Goal: Transaction & Acquisition: Purchase product/service

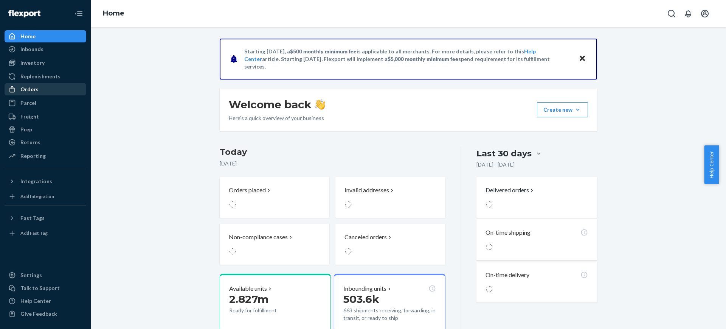
click at [36, 92] on div "Orders" at bounding box center [29, 90] width 18 height 8
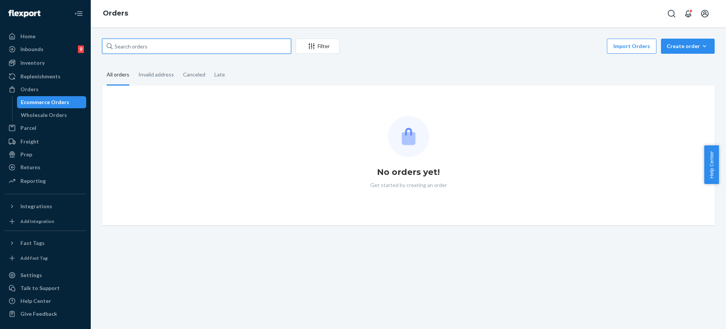
click at [183, 47] on input "text" at bounding box center [196, 46] width 189 height 15
paste input "254691686"
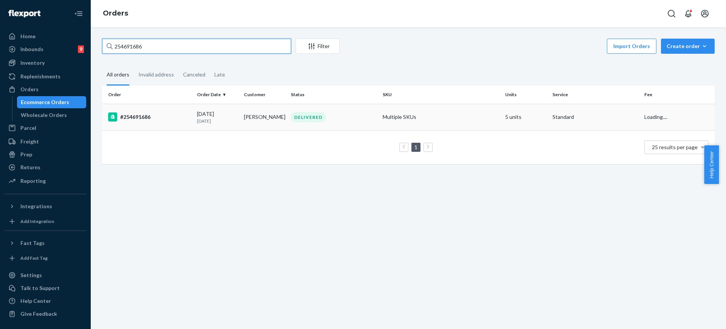
type input "254691686"
click at [466, 124] on td "Multiple SKUs" at bounding box center [441, 117] width 123 height 26
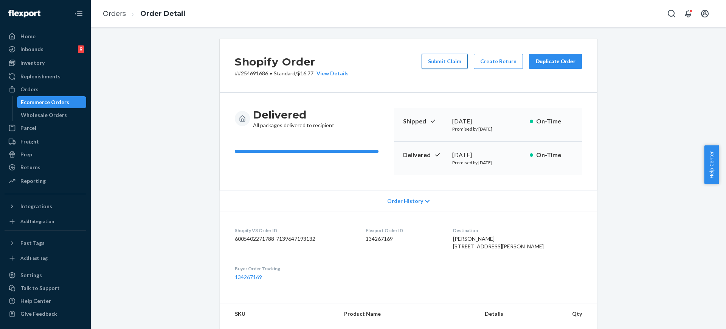
click at [456, 67] on button "Submit Claim" at bounding box center [445, 61] width 46 height 15
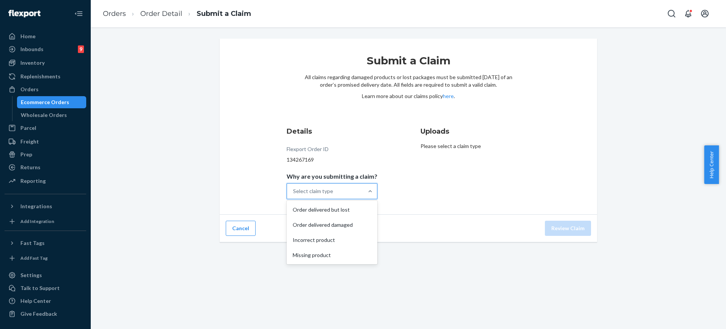
click at [359, 189] on div "Select claim type" at bounding box center [325, 190] width 76 height 15
click at [294, 189] on input "Why are you submitting a claim? option Order delivered but lost focused, 1 of 4…" at bounding box center [293, 191] width 1 height 8
click at [349, 213] on div "Order delivered but lost" at bounding box center [332, 209] width 88 height 15
click at [294, 195] on input "Why are you submitting a claim? option Order delivered but lost focused, 1 of 4…" at bounding box center [293, 191] width 1 height 8
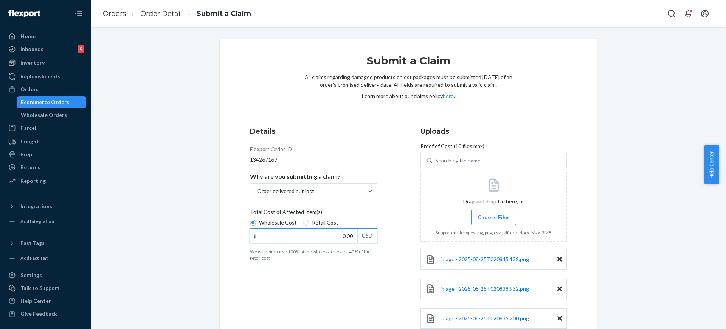
click at [324, 230] on input "0.00" at bounding box center [303, 236] width 107 height 14
type input "209.00"
drag, startPoint x: 726, startPoint y: 148, endPoint x: 725, endPoint y: 223, distance: 74.5
click at [719, 253] on body "Home Inbounds 9 Shipping Plans Problems 9 Inventory Products Replenishments Ord…" at bounding box center [363, 164] width 726 height 329
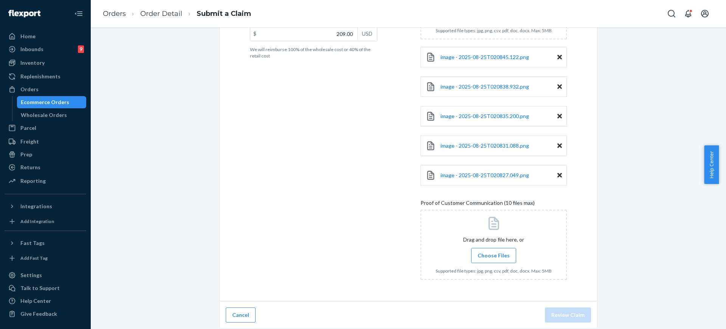
click at [652, 252] on div "Submit a Claim All claims regarding damaged products or lost packages must be s…" at bounding box center [408, 83] width 624 height 492
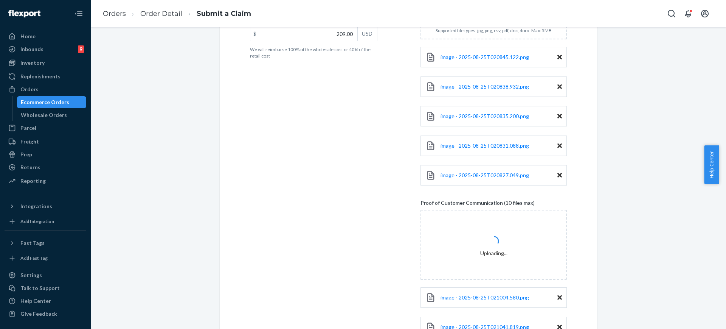
click at [699, 305] on div "Submit a Claim All claims regarding damaged products or lost packages must be s…" at bounding box center [408, 112] width 624 height 551
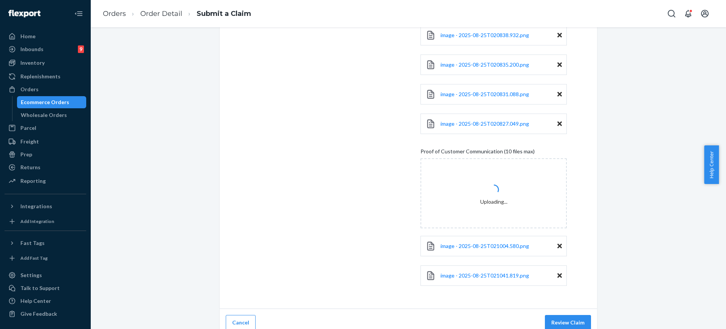
scroll to position [261, 0]
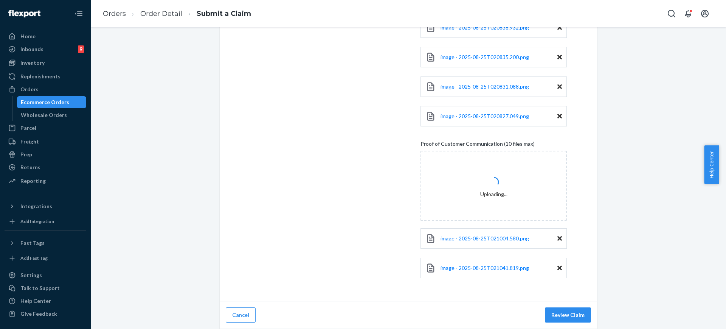
click at [622, 300] on div "Submit a Claim All claims regarding damaged products or lost packages must be s…" at bounding box center [408, 53] width 624 height 551
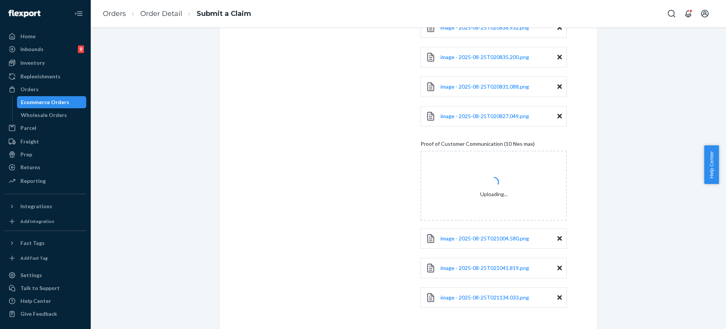
click at [374, 228] on div "Details Flexport Order ID 134267169 Why are you submitting a claim? Order deliv…" at bounding box center [323, 90] width 146 height 459
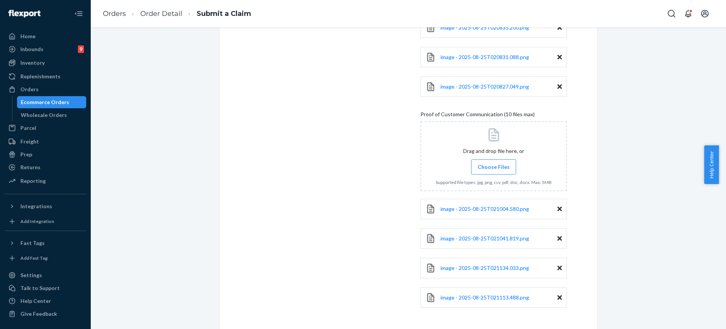
drag, startPoint x: 701, startPoint y: 288, endPoint x: 709, endPoint y: 330, distance: 43.5
click at [709, 328] on html "Home Inbounds 9 Shipping Plans Problems 9 Inventory Products Replenishments Ord…" at bounding box center [363, 164] width 726 height 329
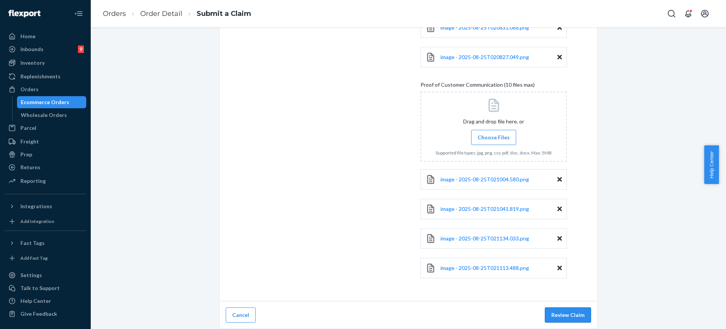
click at [567, 316] on button "Review Claim" at bounding box center [568, 314] width 46 height 15
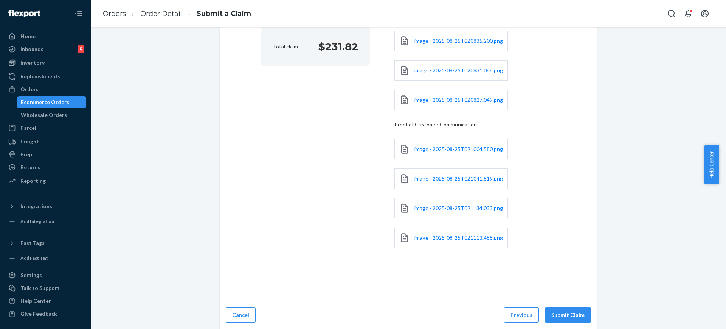
scroll to position [162, 0]
click at [567, 316] on button "Submit Claim" at bounding box center [568, 314] width 46 height 15
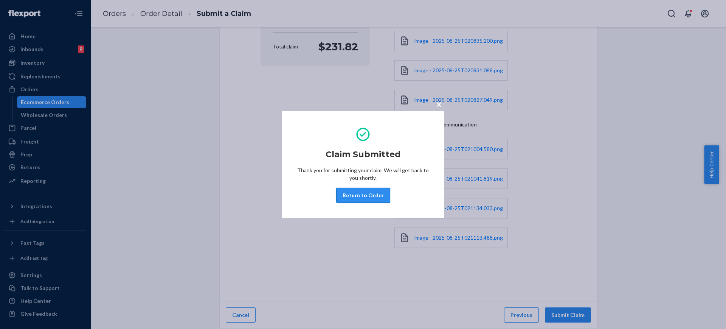
click at [372, 200] on button "Return to Order" at bounding box center [363, 195] width 54 height 15
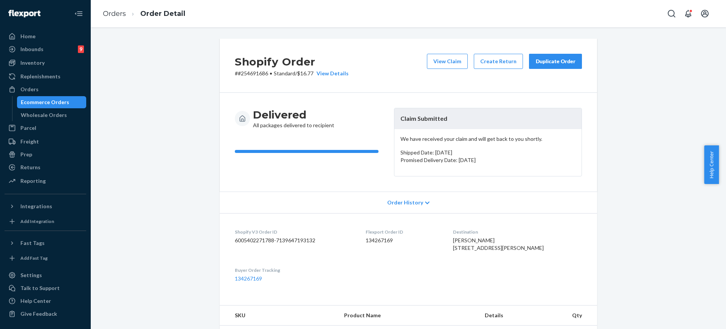
click at [261, 76] on p "# #254691686 • Standard / $16.77 View Details" at bounding box center [292, 74] width 114 height 8
copy p "254691686"
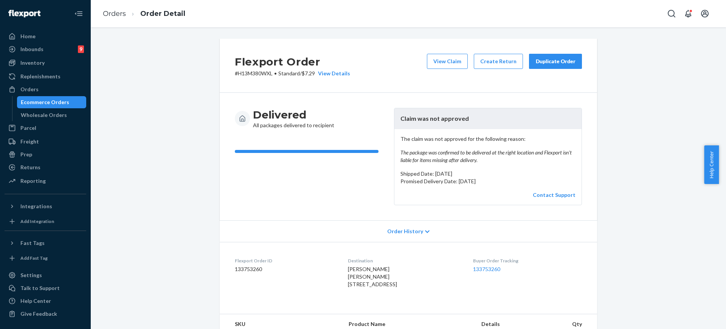
click at [683, 186] on div "Flexport Order # H13M380WXL • Standard / $7.29 View Details View Claim Create R…" at bounding box center [408, 282] width 624 height 486
click at [619, 222] on div "Flexport Order # H13M380WXL • Standard / $7.29 View Details View Claim Create R…" at bounding box center [408, 282] width 624 height 486
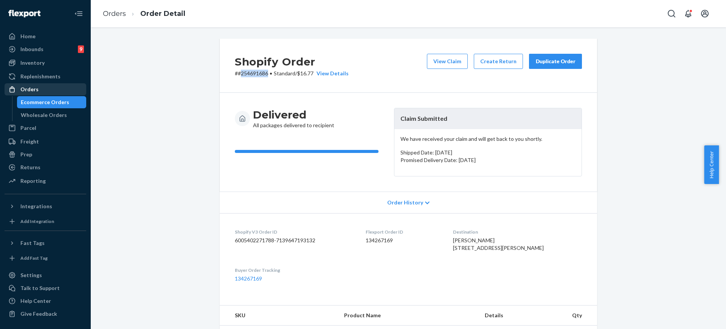
click at [26, 84] on div "Orders" at bounding box center [45, 89] width 80 height 11
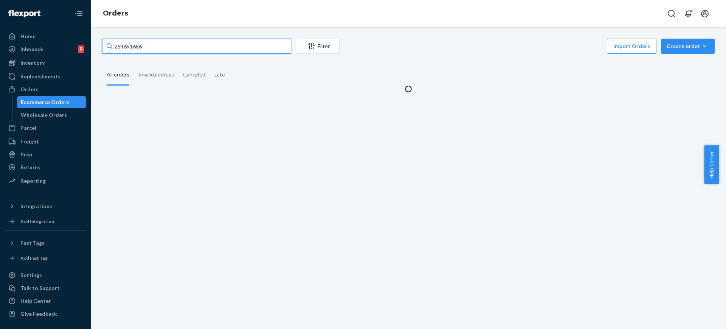
click at [177, 48] on input "254691686" at bounding box center [196, 46] width 189 height 15
paste input "#253355542"
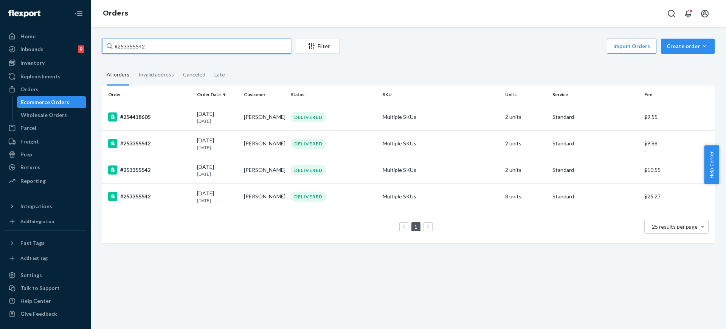
type input "#253355542"
click at [451, 185] on td "Multiple SKUs" at bounding box center [441, 196] width 123 height 26
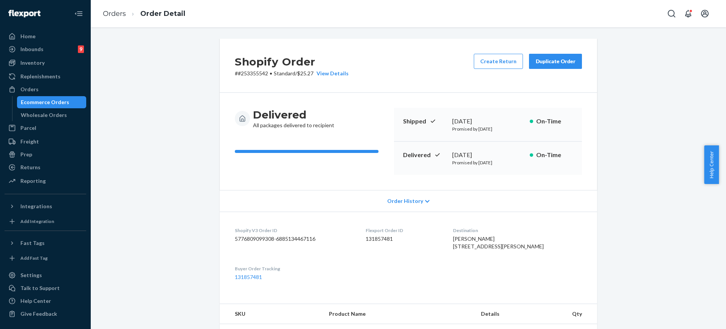
click at [564, 61] on div "Duplicate Order" at bounding box center [556, 62] width 40 height 8
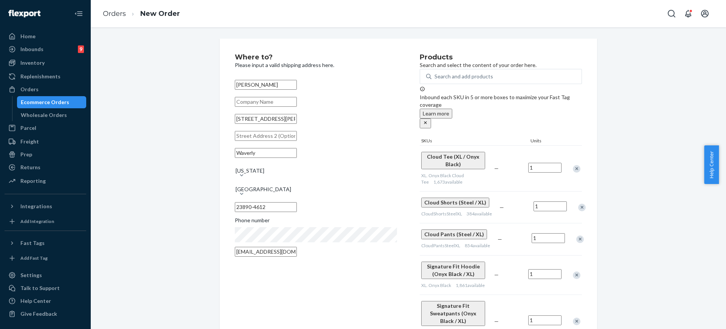
click at [573, 165] on div "Remove Item" at bounding box center [577, 169] width 8 height 8
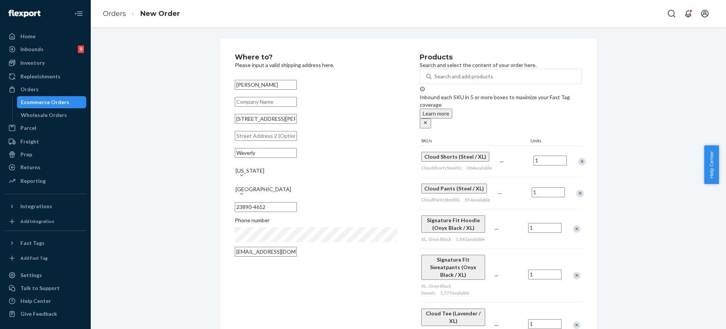
click at [578, 158] on div "Remove Item" at bounding box center [582, 162] width 8 height 8
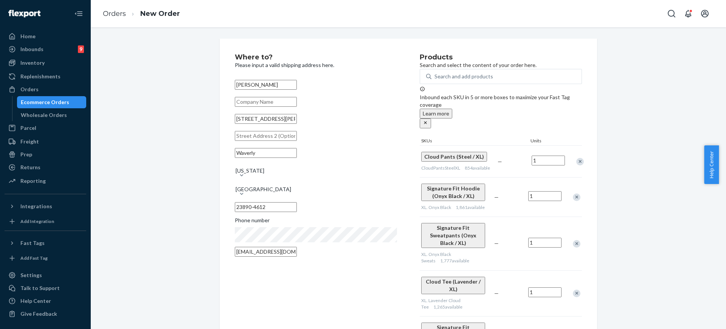
click at [575, 195] on div "Remove Item" at bounding box center [577, 197] width 8 height 8
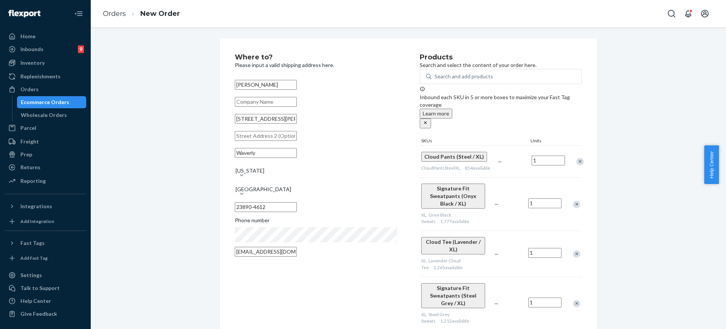
click at [575, 201] on div "Remove Item" at bounding box center [577, 205] width 8 height 8
click at [575, 197] on div "Remove Item" at bounding box center [577, 201] width 8 height 8
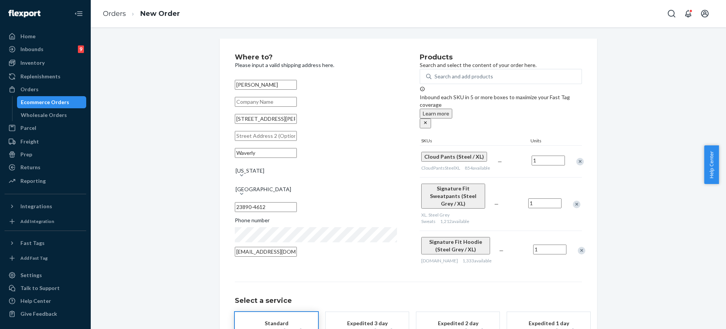
click at [575, 201] on div "Remove Item" at bounding box center [577, 205] width 8 height 8
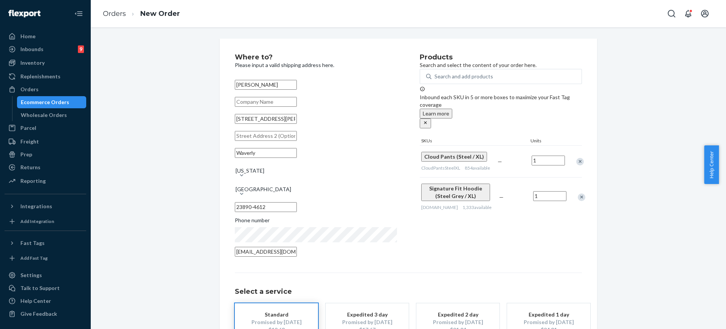
click at [578, 195] on div "Remove Item" at bounding box center [582, 197] width 8 height 8
click at [297, 124] on input "2299 Hickory Hill Rd" at bounding box center [266, 119] width 62 height 10
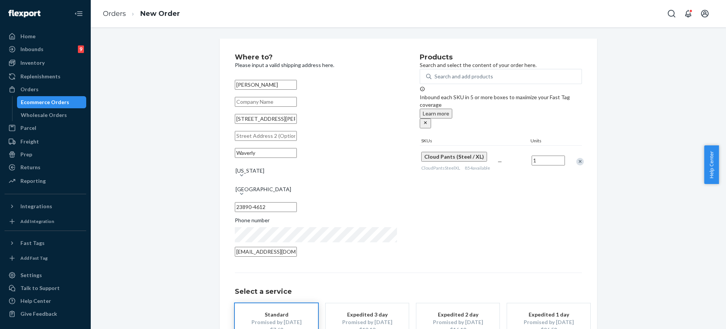
paste input ", Waverly, VA 23890."
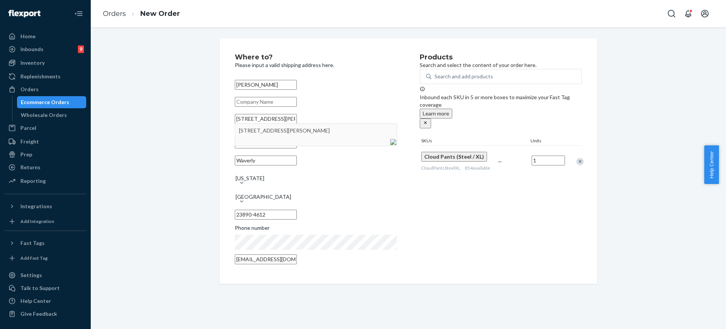
type input "2299 Hickory Hill Rd, Waverly, VA 23890."
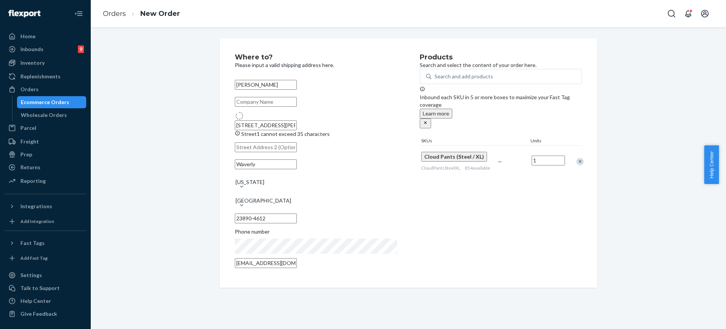
type input "23890"
type input "2299 Hickory Hill Rd"
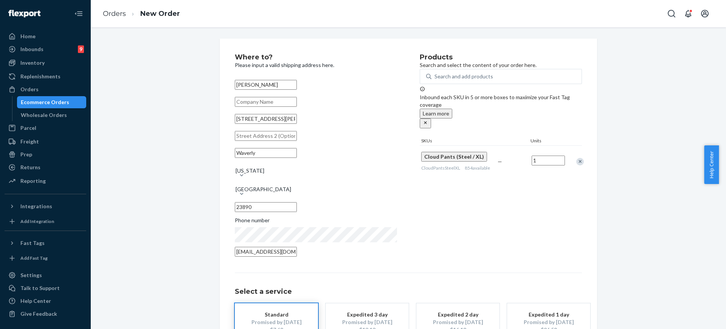
scroll to position [54, 0]
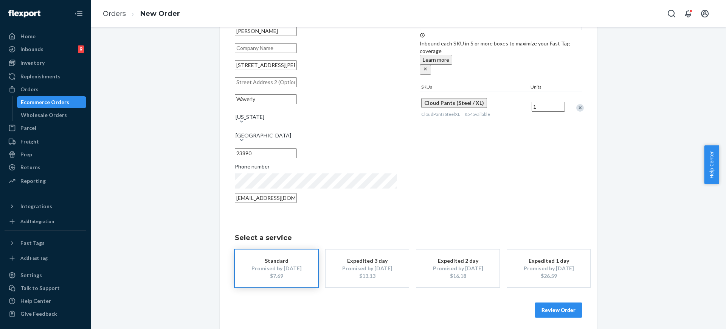
click at [539, 311] on button "Review Order" at bounding box center [558, 309] width 47 height 15
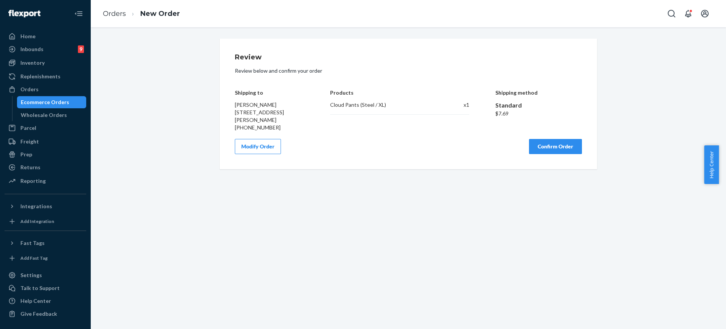
scroll to position [0, 0]
click at [578, 144] on div "Review Review below and confirm your order Shipping to Danielle Blevins 2299 Hi…" at bounding box center [409, 104] width 378 height 131
click at [571, 146] on button "Confirm Order" at bounding box center [555, 146] width 53 height 15
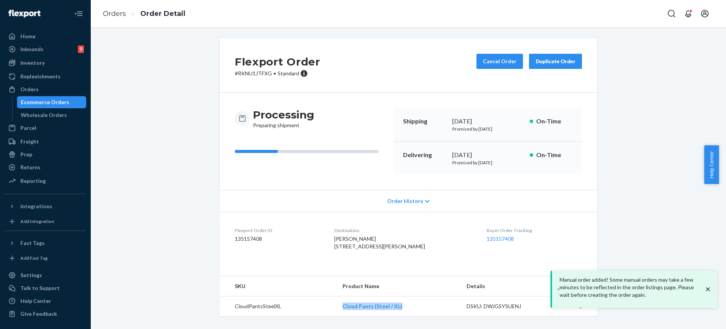
drag, startPoint x: 420, startPoint y: 316, endPoint x: 320, endPoint y: 285, distance: 105.0
click at [338, 316] on td "Cloud Pants (Steel / XL)" at bounding box center [399, 306] width 124 height 20
copy link "Cloud Pants (Steel / XL)"
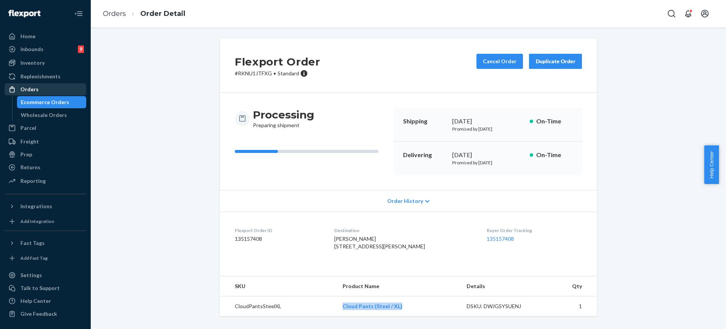
click at [45, 93] on div "Orders" at bounding box center [45, 89] width 80 height 11
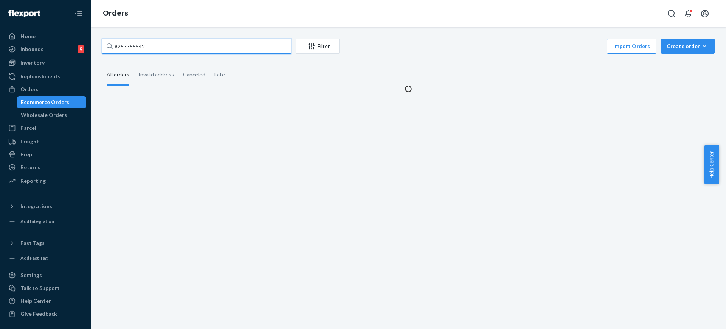
click at [176, 48] on input "#253355542" at bounding box center [196, 46] width 189 height 15
paste input "453748"
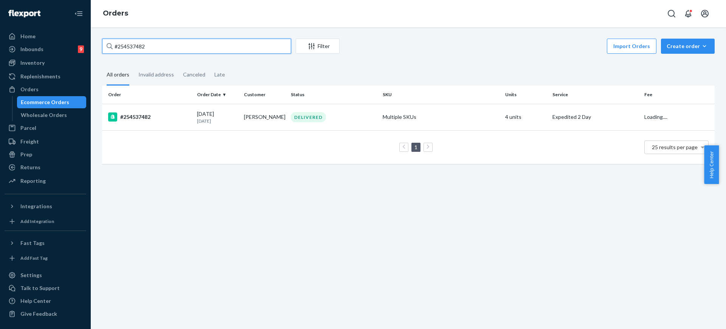
type input "#254537482"
click at [373, 103] on th "Status" at bounding box center [334, 95] width 92 height 18
click at [370, 112] on div "DELIVERED" at bounding box center [333, 117] width 89 height 10
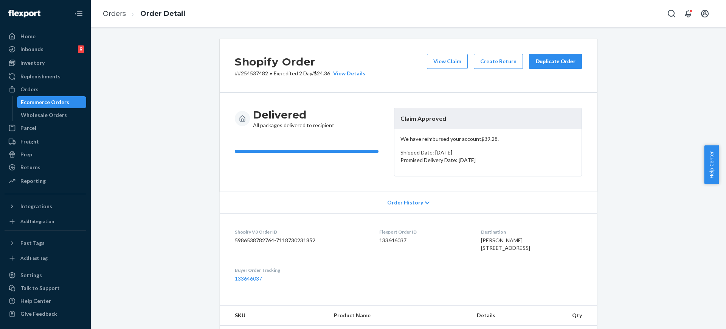
click at [552, 67] on button "Duplicate Order" at bounding box center [555, 61] width 53 height 15
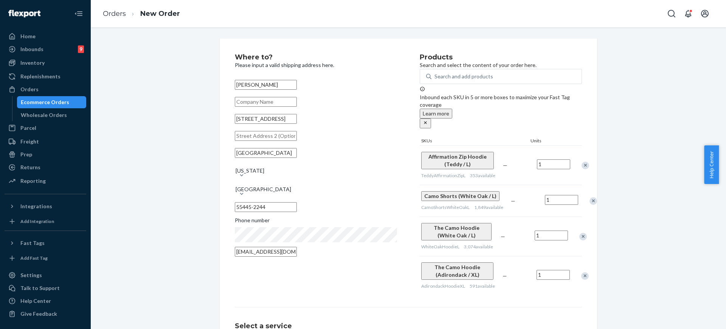
click at [578, 164] on div at bounding box center [581, 165] width 19 height 20
click at [582, 163] on div "Remove Item" at bounding box center [586, 166] width 8 height 8
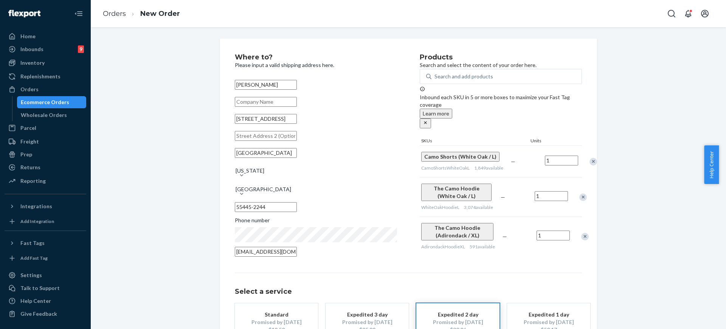
click at [590, 163] on div "Remove Item" at bounding box center [594, 162] width 8 height 8
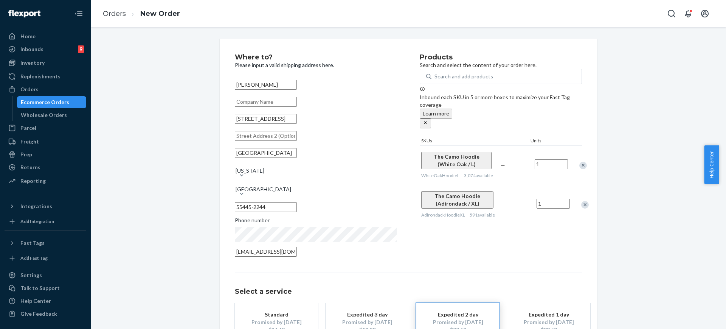
click at [578, 204] on div at bounding box center [581, 204] width 19 height 20
click at [582, 206] on div "Remove Item" at bounding box center [586, 205] width 8 height 8
click at [290, 124] on input "7517 83rd Ave N" at bounding box center [266, 119] width 62 height 10
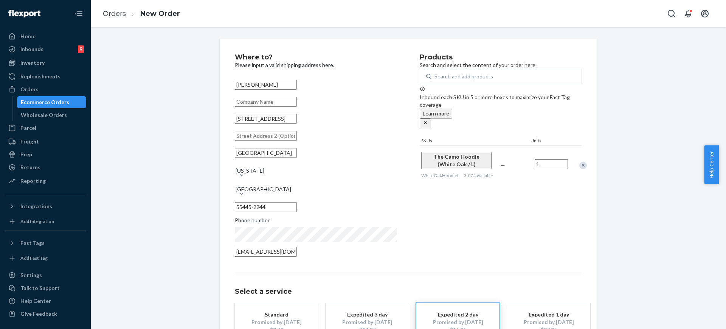
paste input "Brooklyn Park, MN 55445."
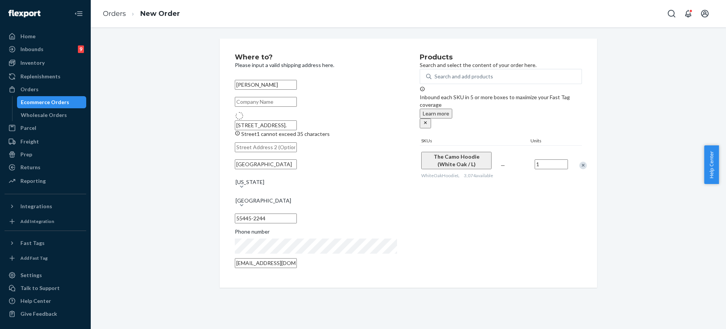
type input "7517 83rd Ave N"
type input "Minneapolis"
type input "55445"
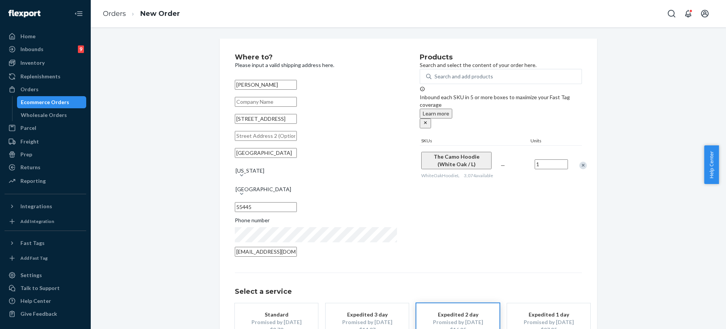
click at [295, 158] on input "Minneapolis" at bounding box center [266, 153] width 62 height 10
paste input "Brooklyn Park"
type input "Brooklyn Park"
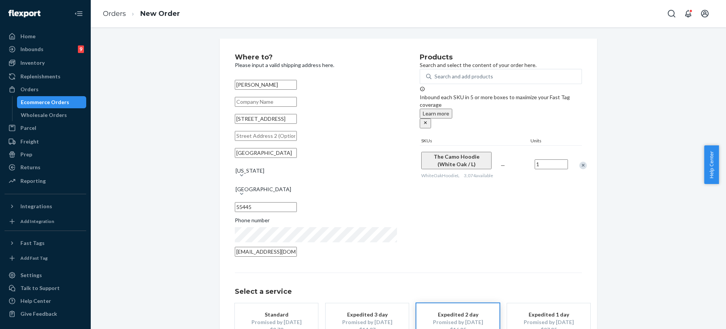
click at [644, 233] on div "Where to? Please input a valid shipping address here. Kenzie Knight 7517 83rd A…" at bounding box center [408, 213] width 624 height 348
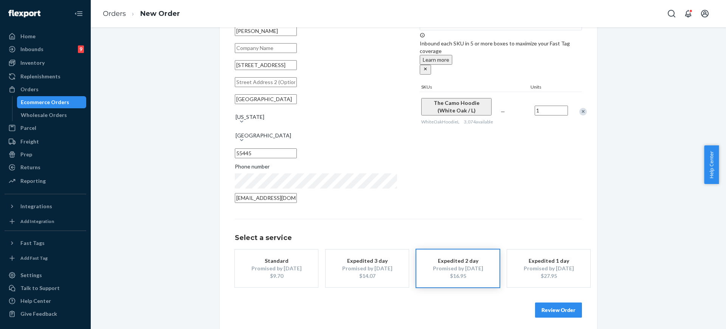
click at [287, 257] on div "Standard" at bounding box center [276, 261] width 61 height 8
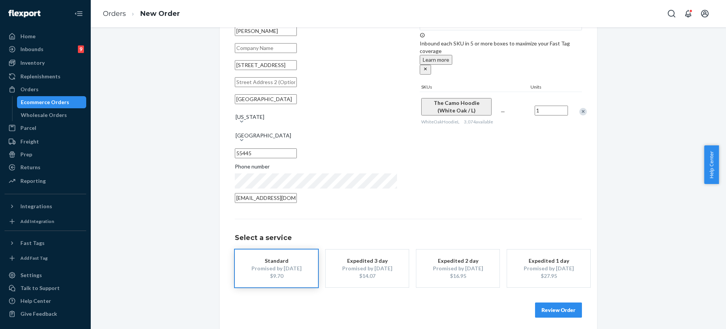
click at [427, 202] on div "Products Search and select the content of your order here. Search and add produ…" at bounding box center [501, 103] width 162 height 207
click at [558, 302] on button "Review Order" at bounding box center [558, 309] width 47 height 15
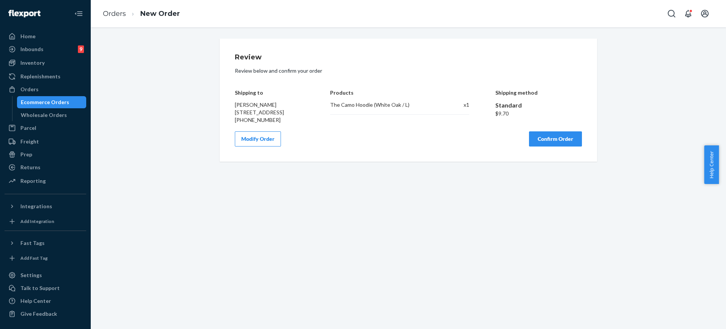
click at [534, 314] on div "Review Review below and confirm your order Shipping to Kenzie Knight 7517 83rd …" at bounding box center [409, 178] width 636 height 302
click at [556, 146] on button "Confirm Order" at bounding box center [555, 138] width 53 height 15
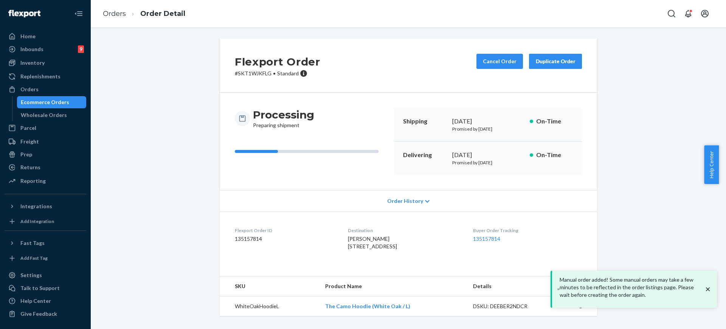
scroll to position [11, 0]
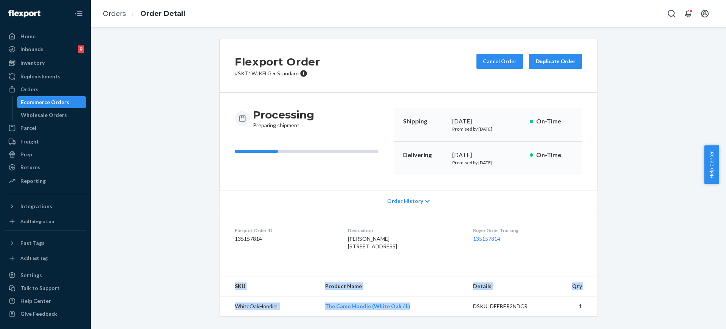
drag, startPoint x: 430, startPoint y: 316, endPoint x: 336, endPoint y: 327, distance: 95.3
click at [336, 325] on div "Flexport Order # SKT1WJKFLG • Standard Cancel Order Duplicate Order Processing …" at bounding box center [408, 182] width 624 height 286
click at [319, 314] on td "WhiteOakHoodieL" at bounding box center [270, 306] width 100 height 20
copy tr "The Camo Hoodie (White Oak / L"
drag, startPoint x: 319, startPoint y: 314, endPoint x: 401, endPoint y: 311, distance: 82.9
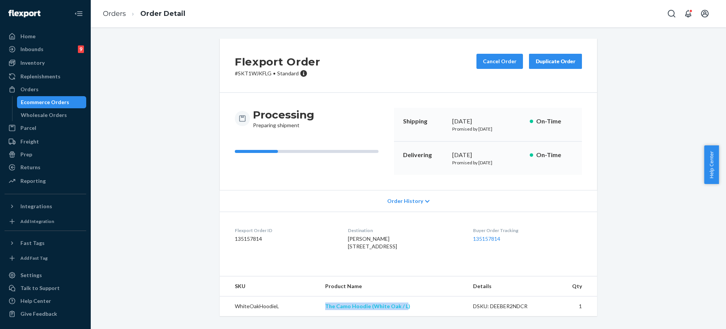
click at [401, 311] on tr "WhiteOakHoodieL The Camo Hoodie (White Oak / L) DSKU: DEEBER2NDCR 1" at bounding box center [409, 306] width 378 height 20
click at [49, 93] on div "Orders" at bounding box center [45, 89] width 80 height 11
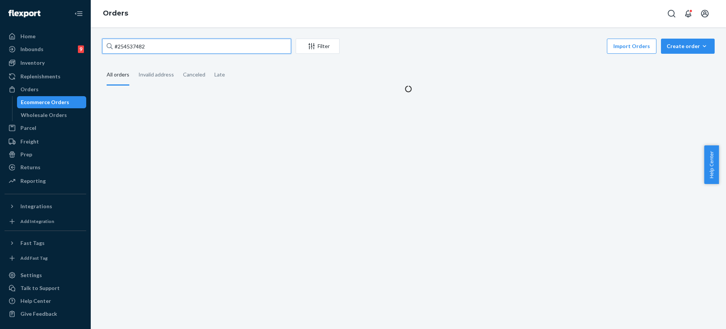
click at [178, 42] on input "#254537482" at bounding box center [196, 46] width 189 height 15
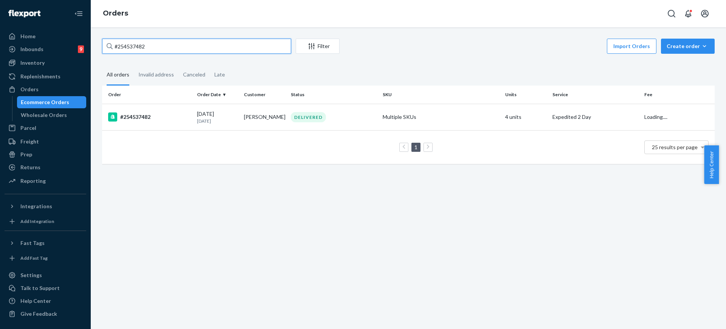
click at [178, 42] on input "#254537482" at bounding box center [196, 46] width 189 height 15
paste input "3752319"
type input "#253752319"
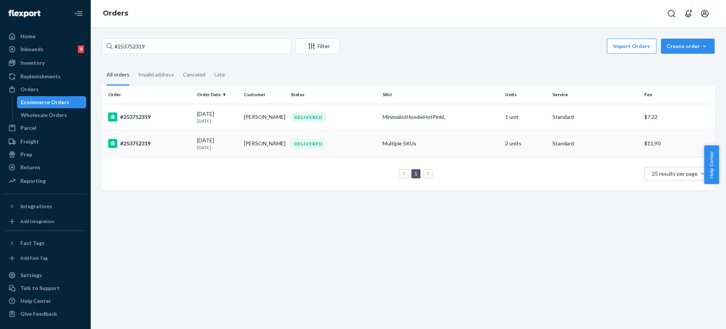
click at [386, 143] on td "Multiple SKUs" at bounding box center [441, 143] width 123 height 26
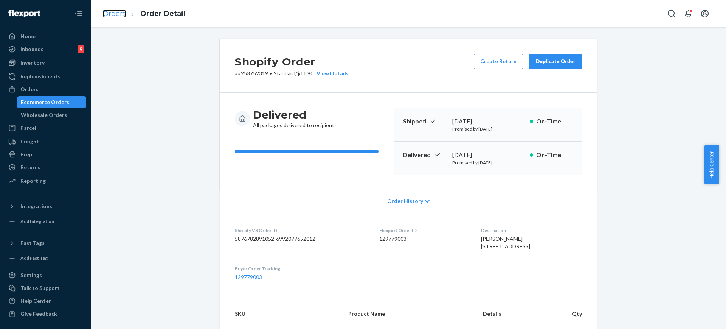
click at [111, 9] on link "Orders" at bounding box center [114, 13] width 23 height 8
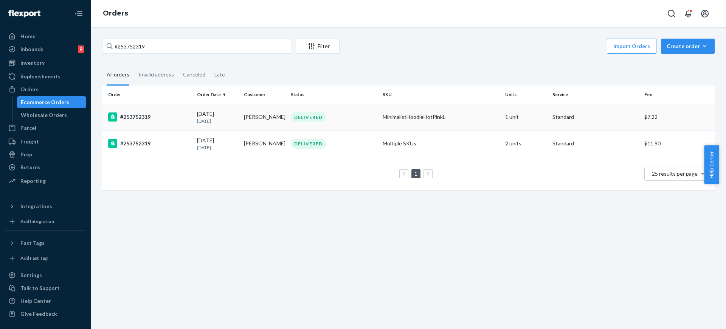
click at [350, 120] on div "DELIVERED" at bounding box center [333, 117] width 89 height 10
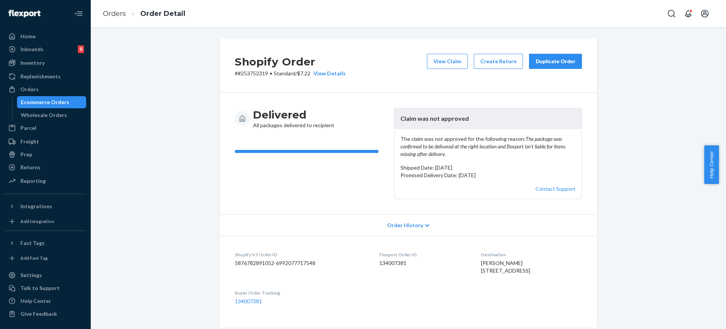
click at [555, 59] on div "Duplicate Order" at bounding box center [556, 62] width 40 height 8
drag, startPoint x: 726, startPoint y: 173, endPoint x: 726, endPoint y: 197, distance: 24.2
click at [726, 197] on body "Home Inbounds 9 Shipping Plans Problems 9 Inventory Products Replenishments Ord…" at bounding box center [363, 164] width 726 height 329
click at [694, 248] on div "Shopify Order # #253752319 • Standard / $7.22 View Details View Claim Create Re…" at bounding box center [408, 289] width 624 height 500
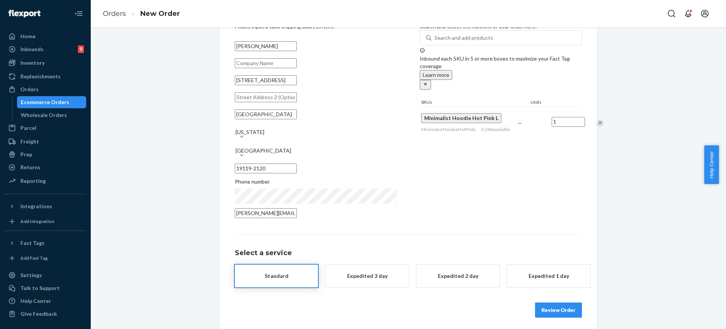
scroll to position [46, 0]
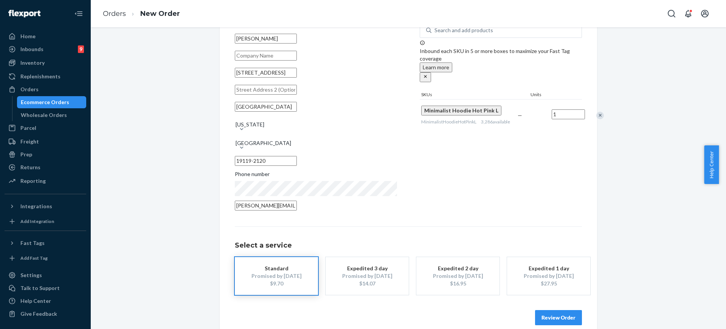
click at [297, 78] on input "6656 Germantown Ave Apt 405" at bounding box center [266, 73] width 62 height 10
paste input "140 W Montgomery Ave North Wales, PA 19454"
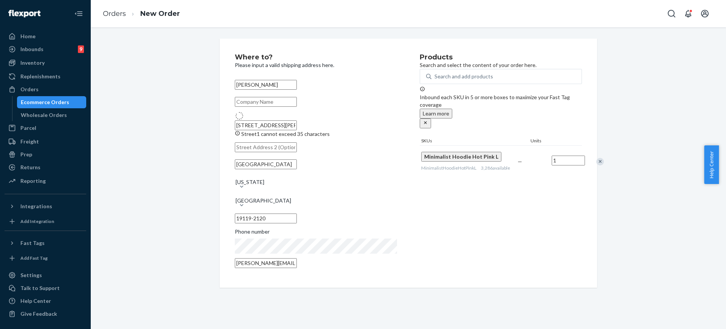
type input "140 W Montgomery Ave"
type input "North Wales"
type input "19454"
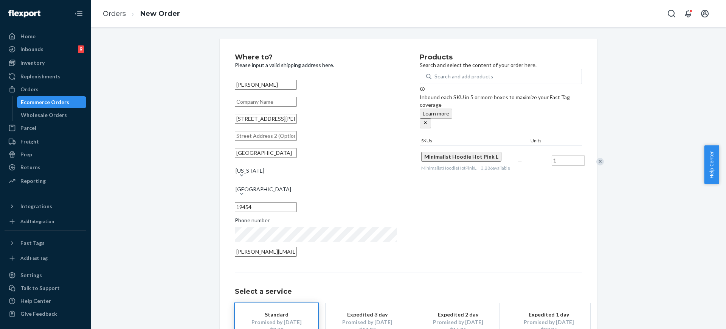
click at [205, 226] on div "Where to? Please input a valid shipping address here. Alicia Hall 140 W Montgom…" at bounding box center [408, 213] width 624 height 348
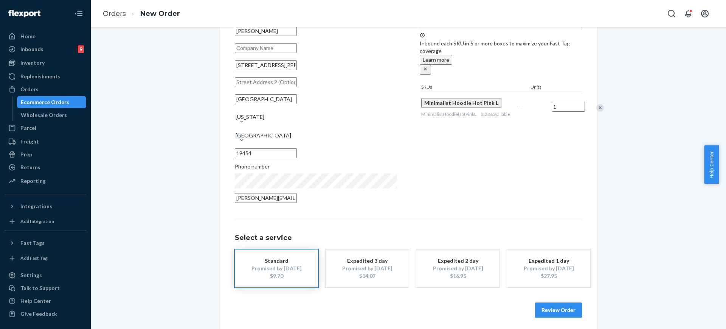
click at [557, 304] on button "Review Order" at bounding box center [558, 309] width 47 height 15
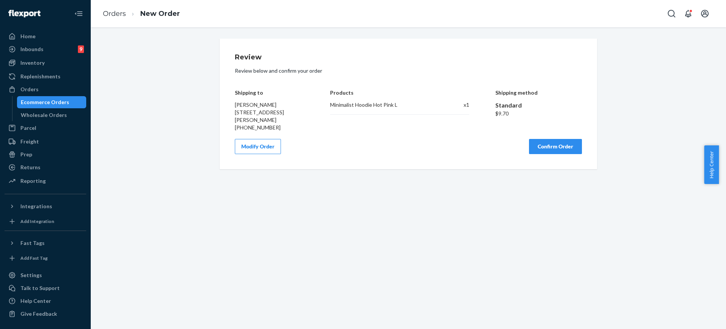
click at [540, 150] on button "Confirm Order" at bounding box center [555, 146] width 53 height 15
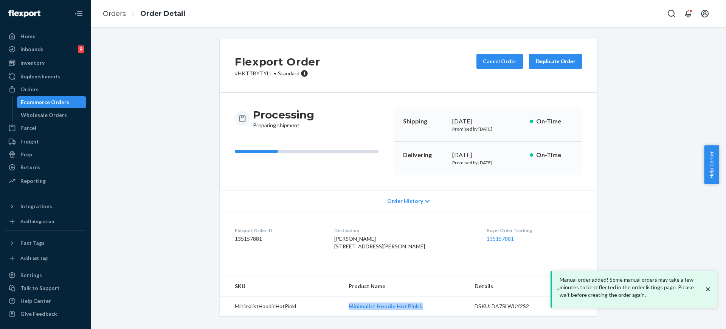
drag, startPoint x: 379, startPoint y: 314, endPoint x: 348, endPoint y: 314, distance: 30.6
click at [348, 314] on td "Minimalist Hoodie Hot Pink L" at bounding box center [406, 306] width 126 height 20
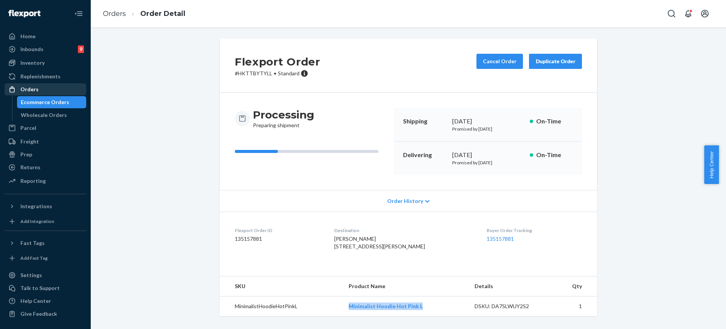
click at [66, 93] on div "Orders" at bounding box center [45, 89] width 80 height 11
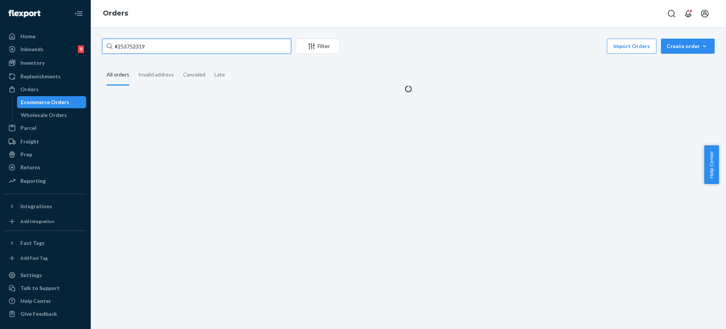
click at [169, 39] on input "#253752319" at bounding box center [196, 46] width 189 height 15
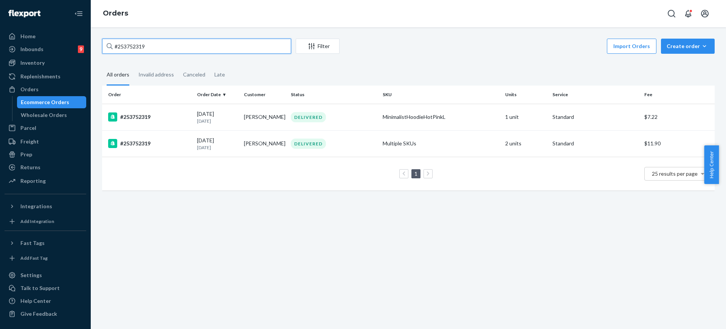
click at [169, 39] on input "#253752319" at bounding box center [196, 46] width 189 height 15
paste input "#254696311"
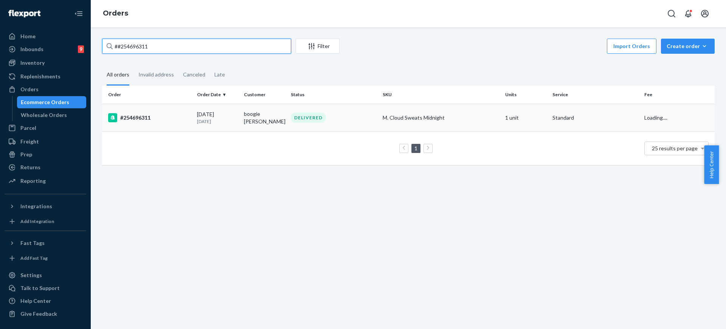
type input "##254696311"
click at [468, 123] on td "M. Cloud Sweats Midnight" at bounding box center [441, 118] width 123 height 28
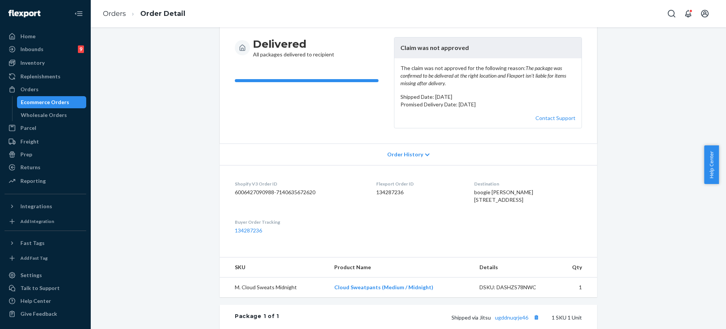
scroll to position [207, 0]
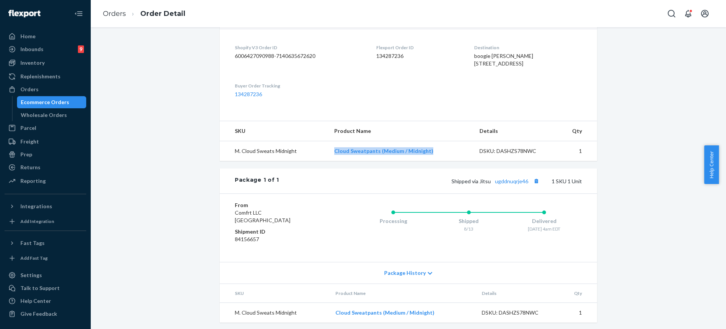
drag, startPoint x: 431, startPoint y: 174, endPoint x: 312, endPoint y: 179, distance: 118.9
click at [312, 161] on tr "M. Cloud Sweats Midnight Cloud Sweatpants (Medium / Midnight) DSKU: DASHZS78NWC…" at bounding box center [409, 151] width 378 height 20
copy tr "Cloud Sweatpants (Medium / Midnight)"
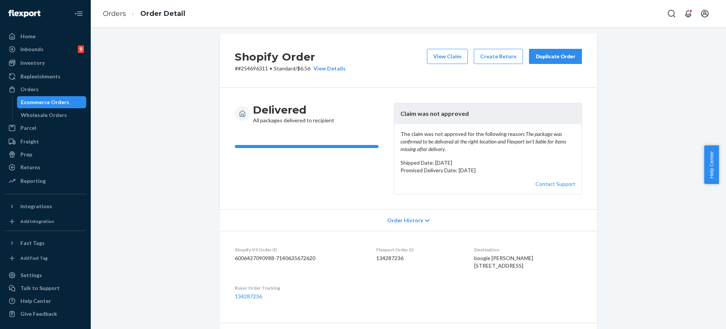
scroll to position [0, 0]
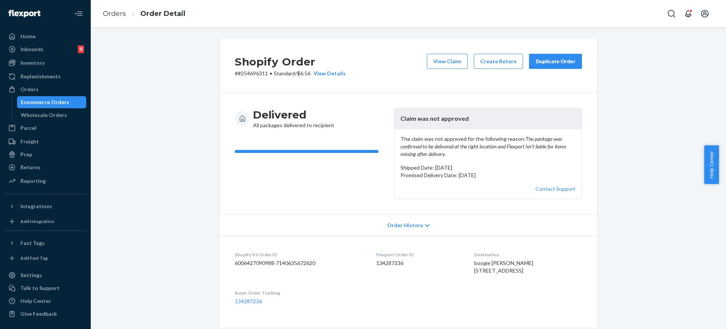
click at [533, 68] on button "Duplicate Order" at bounding box center [555, 61] width 53 height 15
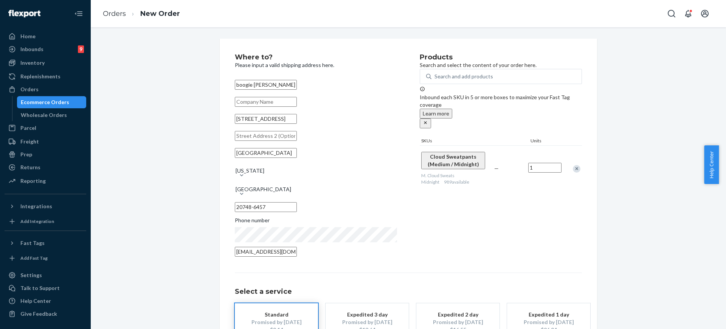
click at [297, 124] on input "5912 Saint Moritz Dr # 10" at bounding box center [266, 119] width 62 height 10
paste input "5912 St Moritz Dr, apt 101 Temple Hills, MD 20748"
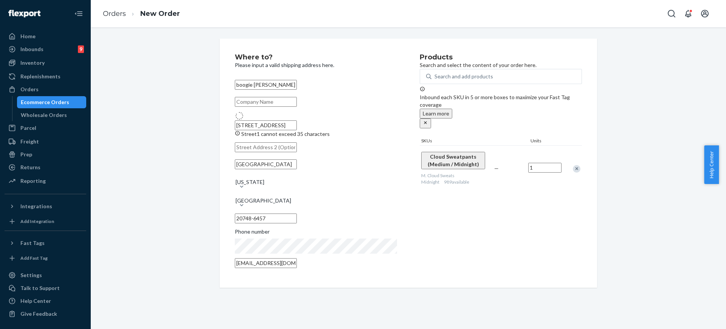
type input "5912 St Moritz Dr"
type input "Unit 101"
type input "20748"
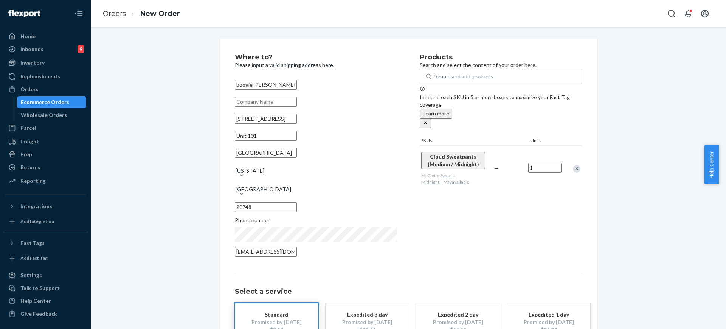
drag, startPoint x: 180, startPoint y: 215, endPoint x: 218, endPoint y: 211, distance: 38.4
click at [180, 215] on div "Where to? Please input a valid shipping address here. boogie logan 5912 St Mori…" at bounding box center [408, 213] width 624 height 348
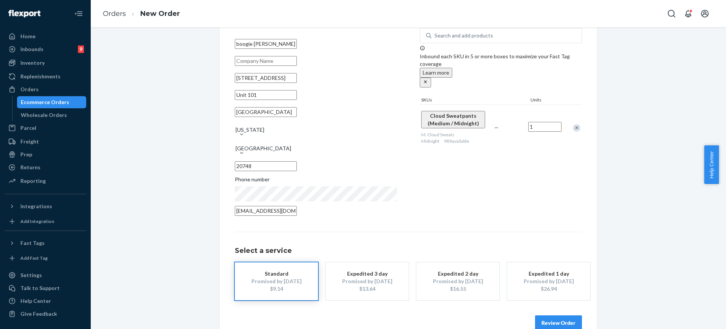
scroll to position [44, 0]
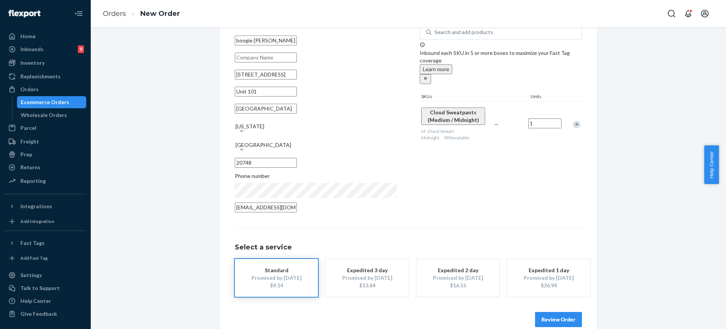
click at [551, 312] on button "Review Order" at bounding box center [558, 319] width 47 height 15
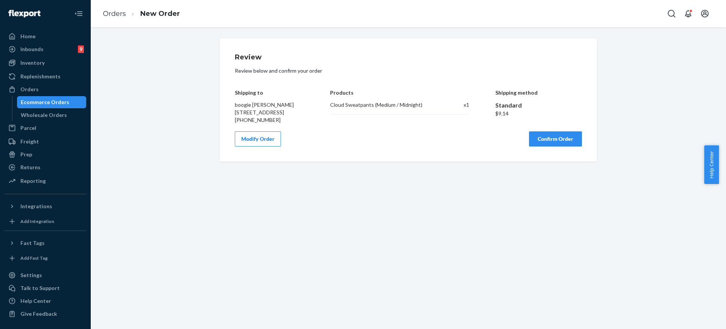
scroll to position [0, 0]
click at [547, 146] on button "Confirm Order" at bounding box center [555, 138] width 53 height 15
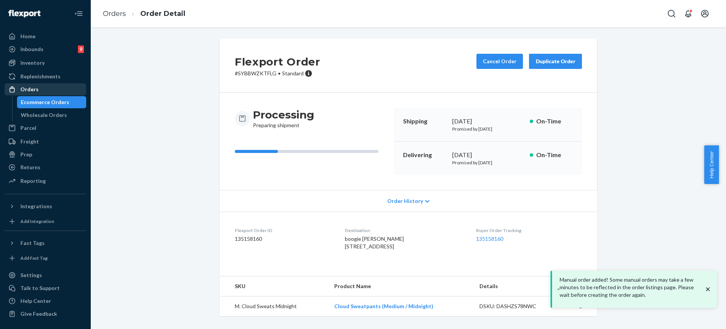
click at [39, 86] on div "Orders" at bounding box center [45, 89] width 80 height 11
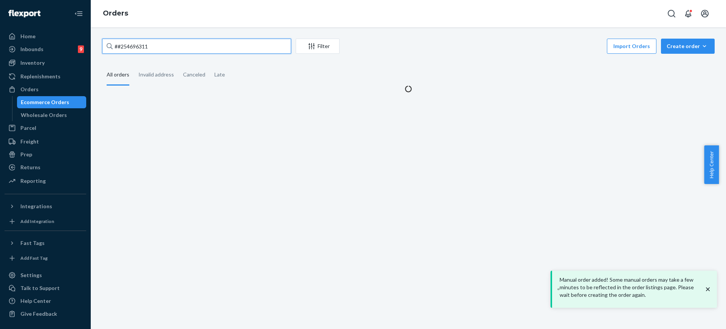
click at [157, 50] on input "##254696311" at bounding box center [196, 46] width 189 height 15
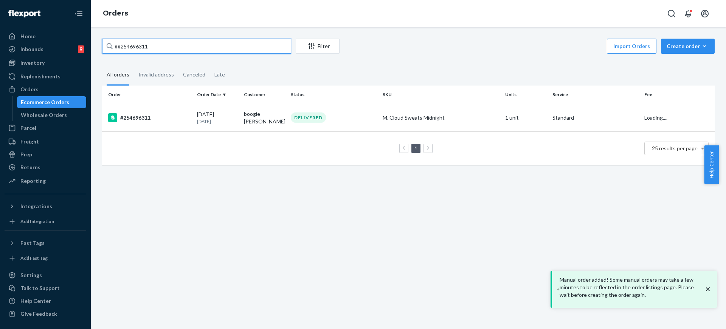
paste input "254548036"
type input "#254548036"
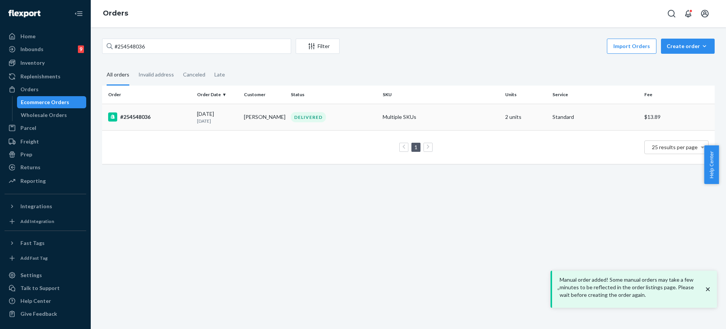
click at [317, 121] on div "DELIVERED" at bounding box center [308, 117] width 35 height 10
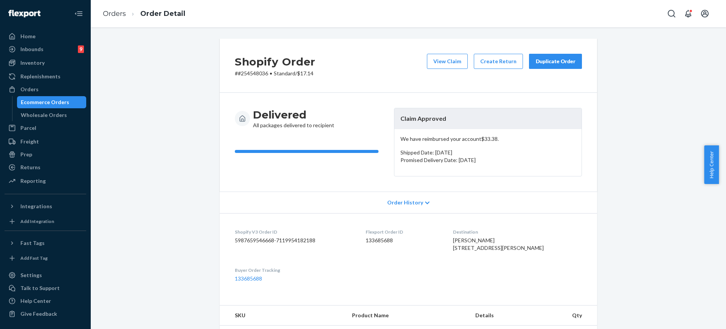
click at [567, 64] on div "Duplicate Order" at bounding box center [556, 62] width 40 height 8
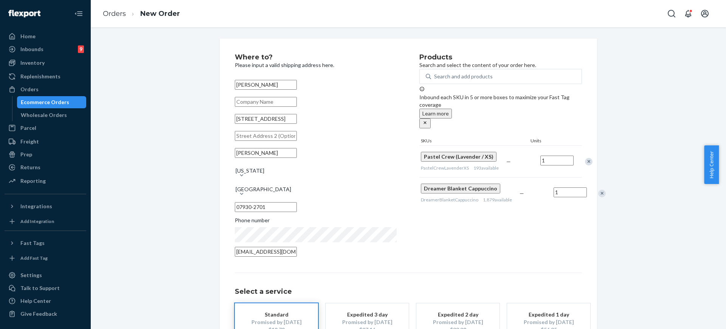
click at [585, 159] on div "Remove Item" at bounding box center [589, 162] width 8 height 8
click at [297, 121] on input "15 Brook Dr" at bounding box center [266, 119] width 62 height 10
paste input ", Chester Township, NJ 07930"
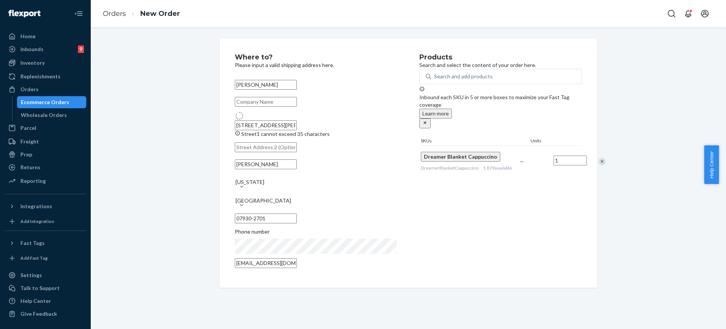
type input "15 Brook Dr"
type input "Chester Township"
type input "07930"
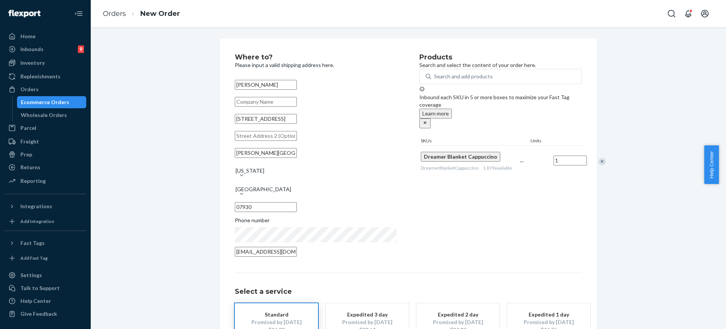
click at [199, 224] on div "Where to? Please input a valid shipping address here. Nicole Osso 15 Brook Dr C…" at bounding box center [408, 213] width 624 height 348
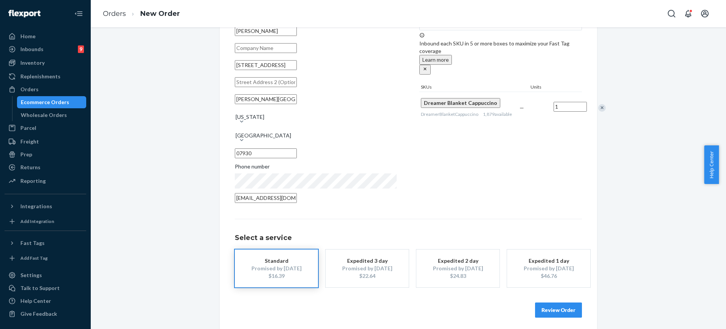
click at [565, 306] on button "Review Order" at bounding box center [558, 309] width 47 height 15
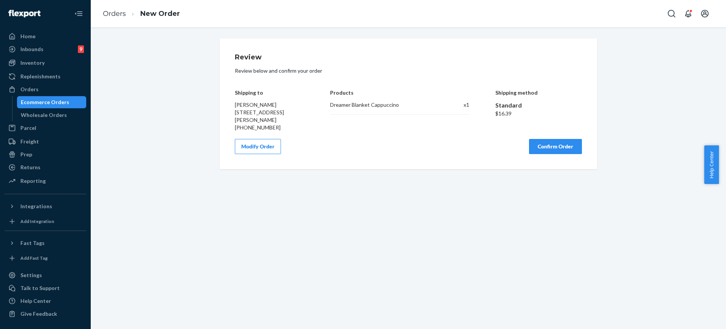
scroll to position [0, 0]
click at [549, 154] on button "Confirm Order" at bounding box center [555, 146] width 53 height 15
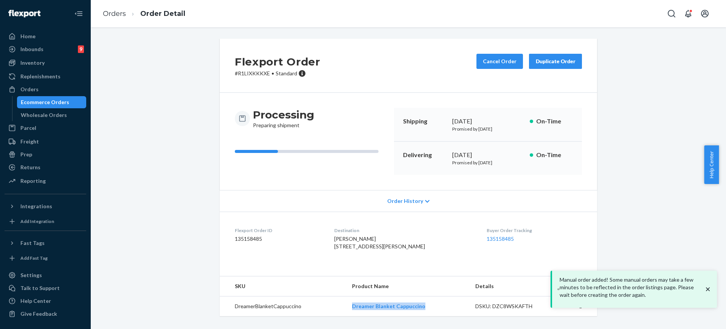
copy link "Dreamer Blanket Cappuccino"
drag, startPoint x: 437, startPoint y: 322, endPoint x: 346, endPoint y: 317, distance: 90.9
click at [346, 316] on td "Dreamer Blanket Cappuccino" at bounding box center [407, 306] width 123 height 20
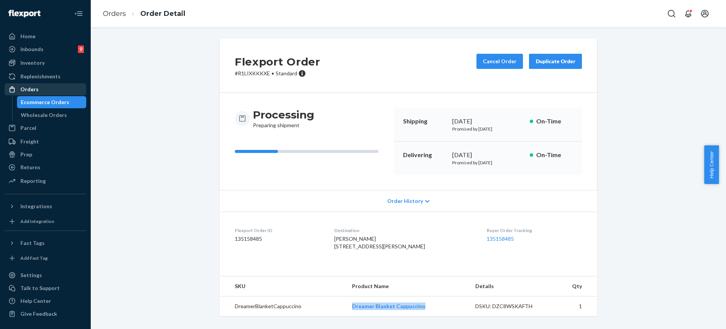
click at [67, 85] on div "Orders" at bounding box center [45, 89] width 80 height 11
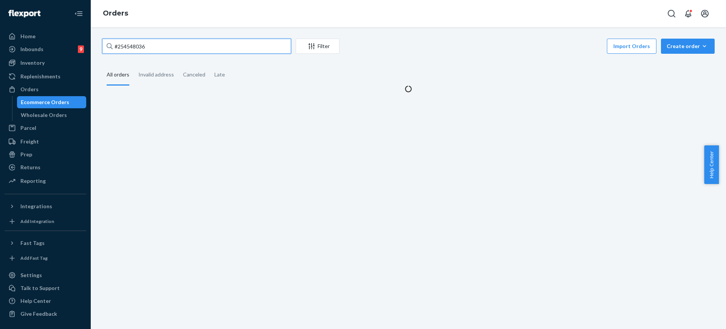
click at [143, 42] on input "#254548036" at bounding box center [196, 46] width 189 height 15
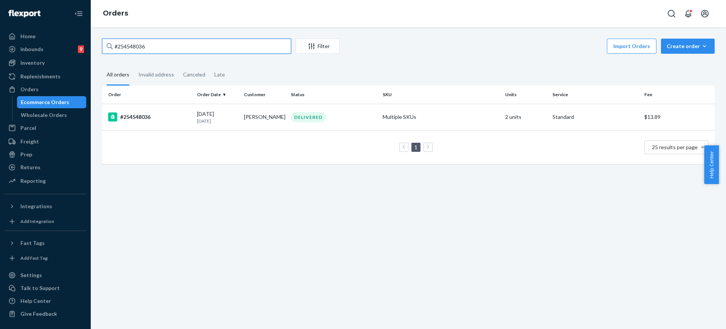
paste input "#254654442"
type input "##254654442"
click at [294, 117] on div "DELIVERED" at bounding box center [308, 117] width 35 height 10
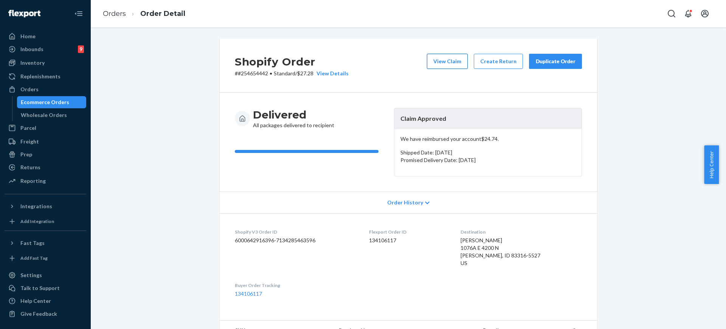
click at [444, 58] on button "View Claim" at bounding box center [447, 61] width 41 height 15
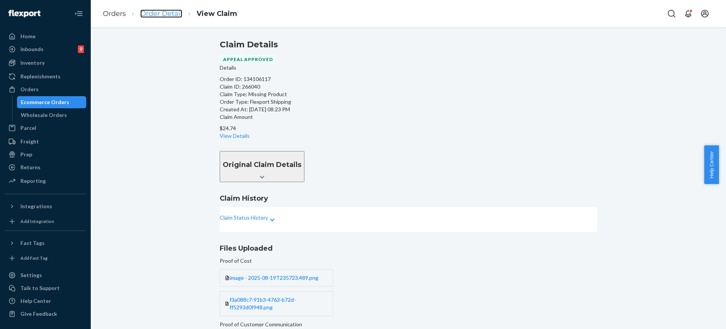
click at [148, 11] on link "Order Detail" at bounding box center [161, 13] width 42 height 8
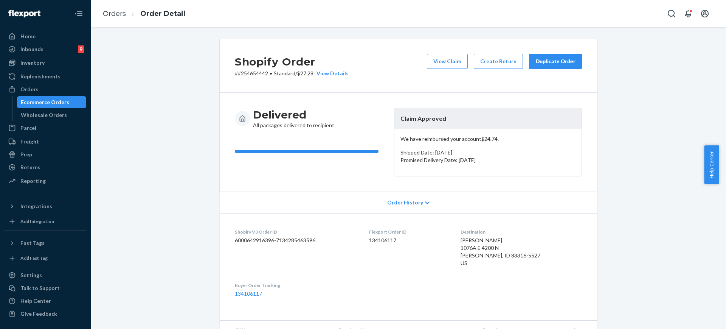
click at [560, 62] on div "Duplicate Order" at bounding box center [556, 62] width 40 height 8
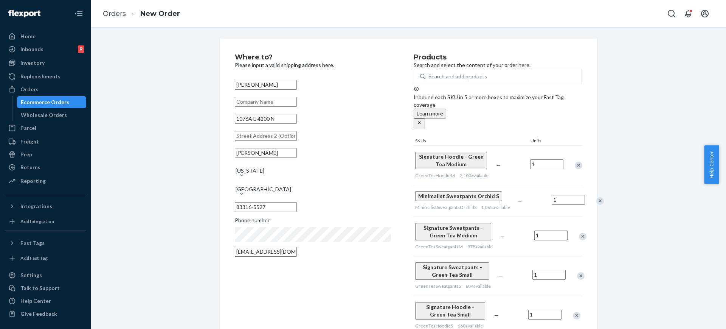
drag, startPoint x: 725, startPoint y: 185, endPoint x: 726, endPoint y: 191, distance: 6.2
click at [726, 191] on body "Home Inbounds 9 Shipping Plans Problems 9 Inventory Products Replenishments Ord…" at bounding box center [363, 164] width 726 height 329
click at [613, 177] on div "Where to? Please input a valid shipping address here. Audrey Carter 1076A E 420…" at bounding box center [408, 297] width 624 height 517
click at [575, 162] on div "Remove Item" at bounding box center [579, 166] width 8 height 8
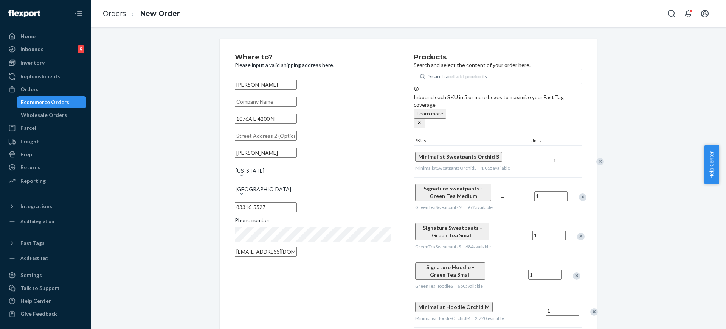
click at [579, 201] on div "Remove Item" at bounding box center [583, 197] width 8 height 8
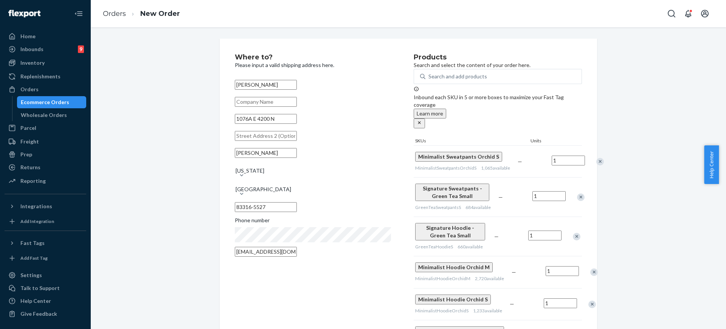
click at [577, 201] on div "Remove Item" at bounding box center [581, 197] width 8 height 8
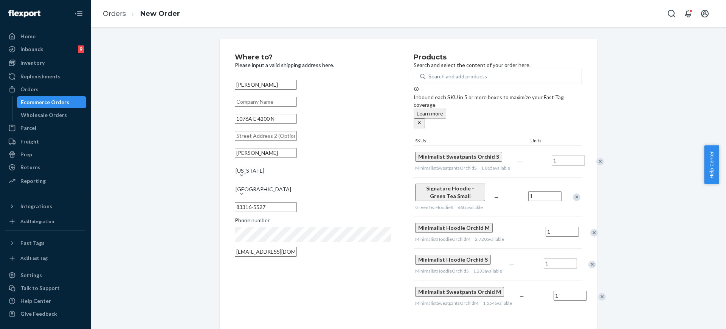
click at [572, 207] on div at bounding box center [572, 197] width 19 height 20
click at [576, 201] on div "Remove Item" at bounding box center [577, 197] width 8 height 8
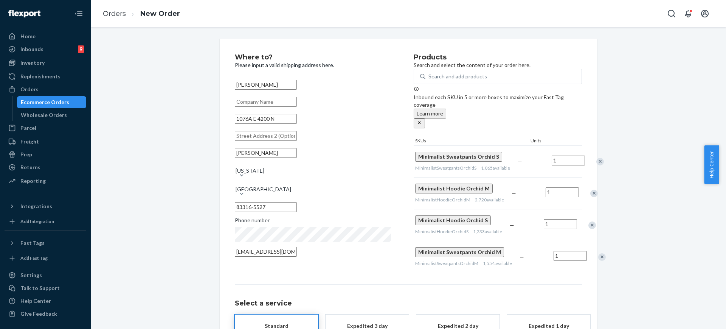
click at [591, 197] on div "Remove Item" at bounding box center [595, 194] width 8 height 8
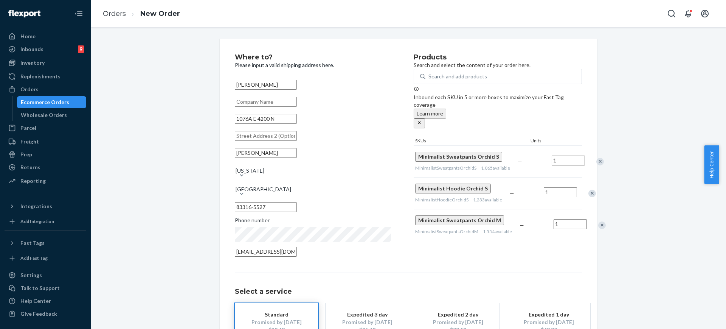
click at [589, 197] on div "Remove Item" at bounding box center [593, 194] width 8 height 8
click at [599, 197] on div "Remove Item" at bounding box center [603, 194] width 8 height 8
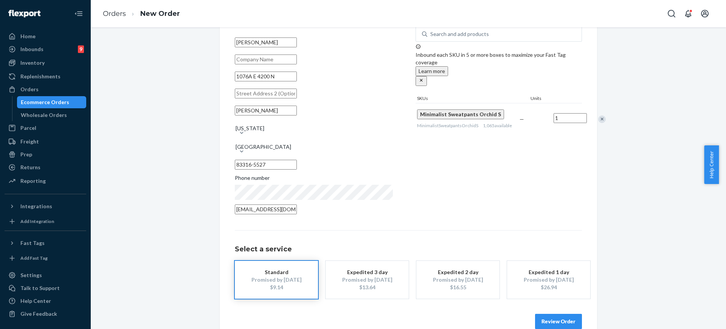
scroll to position [54, 0]
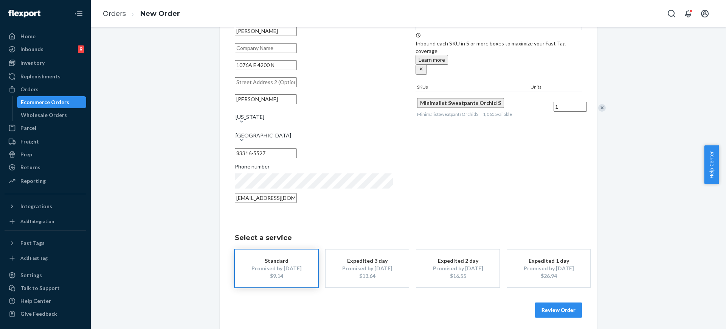
click at [555, 308] on button "Review Order" at bounding box center [558, 309] width 47 height 15
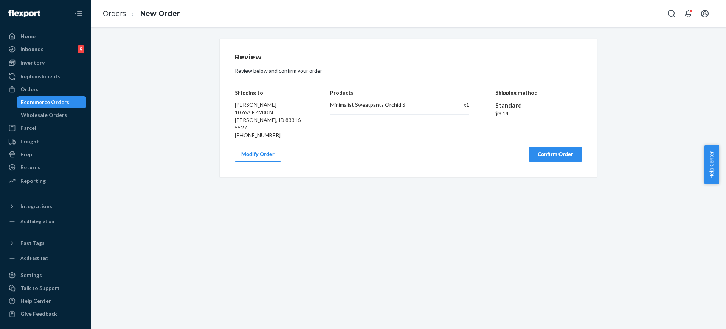
click at [567, 148] on button "Confirm Order" at bounding box center [555, 153] width 53 height 15
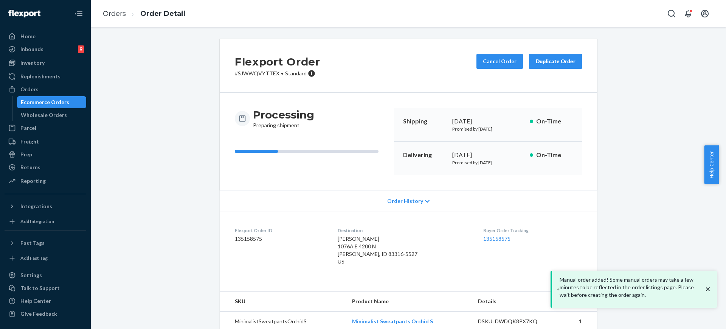
scroll to position [11, 0]
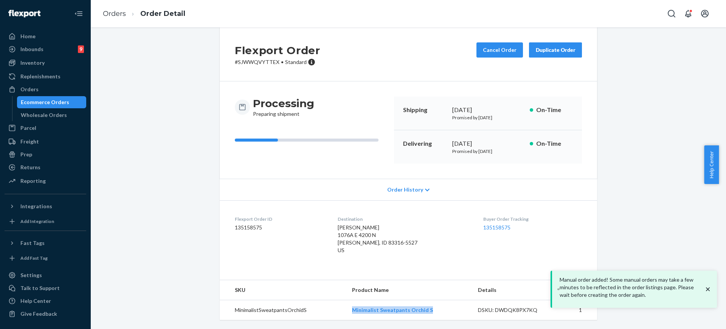
drag, startPoint x: 436, startPoint y: 312, endPoint x: 333, endPoint y: 312, distance: 103.7
click at [333, 312] on tr "MinimalistSweatpantsOrchidS Minimalist Sweatpants Orchid S DSKU: DWDQK8PX7KQ 1" at bounding box center [409, 310] width 378 height 20
copy tr "Minimalist Sweatpants Orchid S"
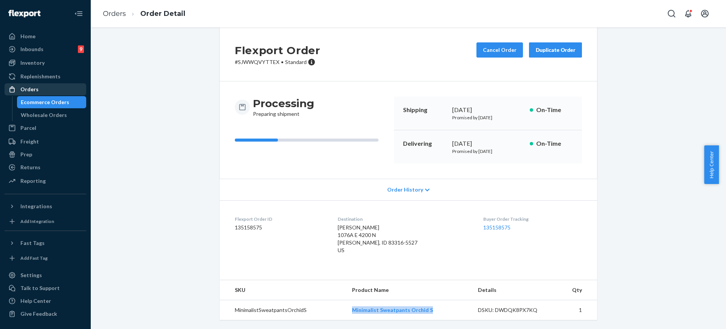
click at [58, 87] on div "Orders" at bounding box center [45, 89] width 80 height 11
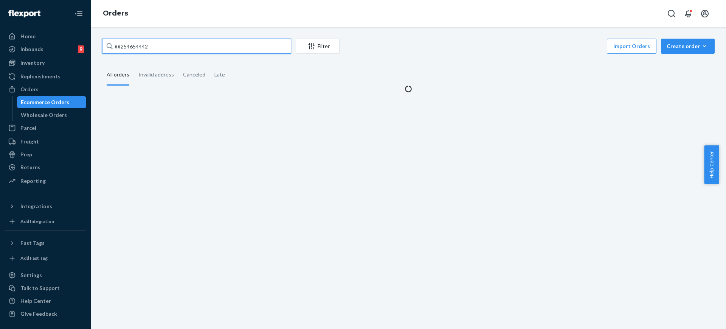
click at [151, 48] on input "##254654442" at bounding box center [196, 46] width 189 height 15
paste input "254517700"
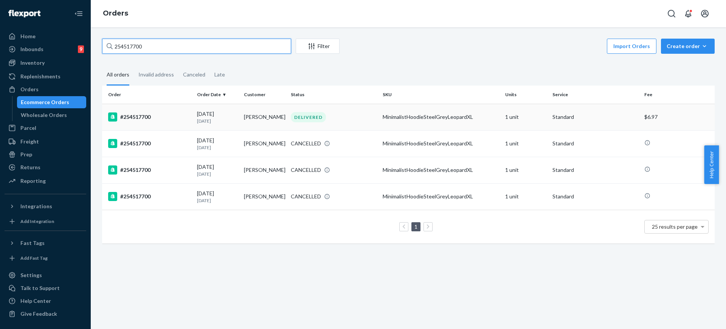
type input "254517700"
click at [475, 117] on div "MinimalistHoodieSteelGreyLeopardXL" at bounding box center [441, 117] width 117 height 8
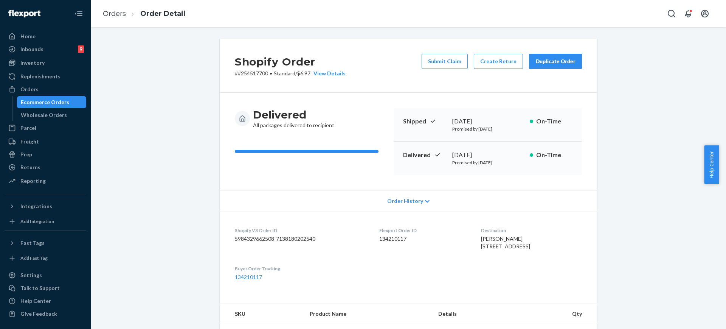
click at [553, 61] on div "Duplicate Order" at bounding box center [556, 62] width 40 height 8
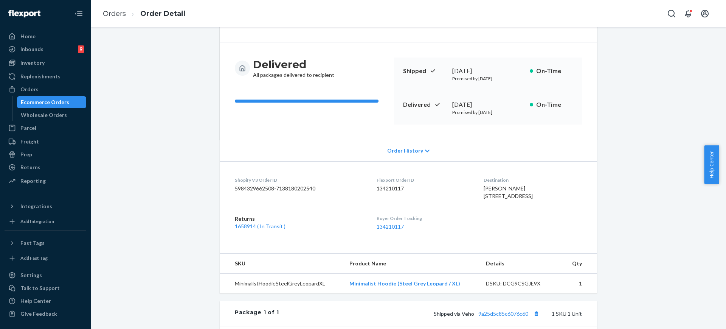
scroll to position [27, 0]
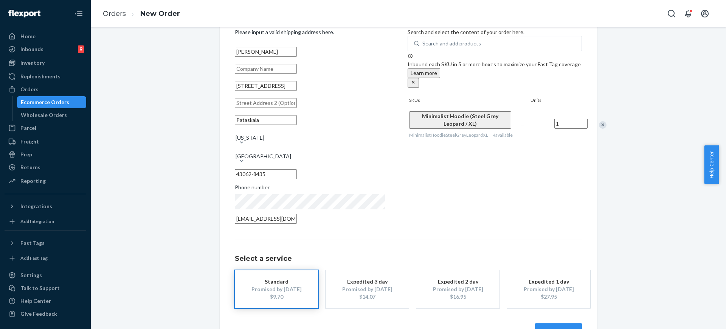
scroll to position [32, 0]
drag, startPoint x: 128, startPoint y: 12, endPoint x: 53, endPoint y: 89, distance: 107.3
click at [54, 89] on div "Home Inbounds 9 Shipping Plans Problems 9 Inventory Products Replenishments Ord…" at bounding box center [363, 164] width 726 height 329
click at [42, 97] on div "Ecommerce Orders" at bounding box center [52, 102] width 68 height 11
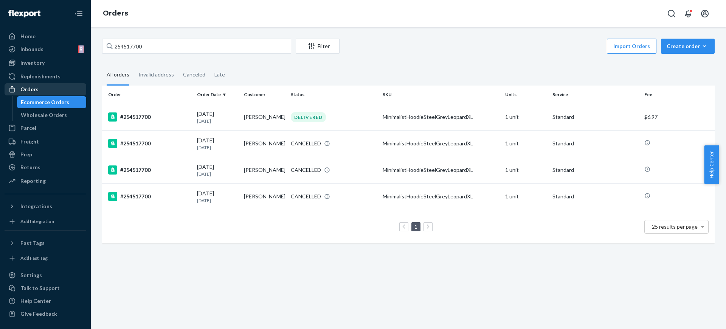
click at [38, 83] on link "Orders" at bounding box center [46, 89] width 82 height 12
click at [154, 56] on div "254517700 Filter Import Orders Create order Ecommerce order Removal order All o…" at bounding box center [408, 145] width 624 height 212
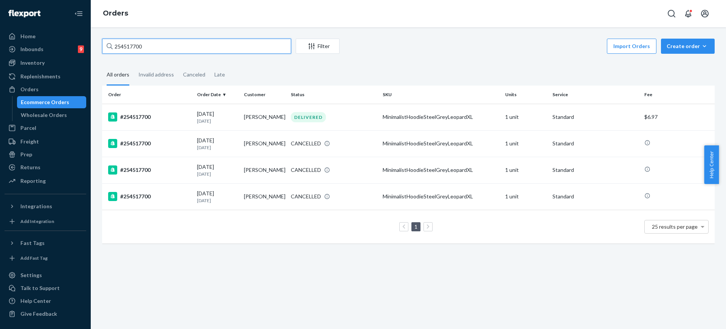
click at [170, 45] on input "254517700" at bounding box center [196, 46] width 189 height 15
paste input "#254204419"
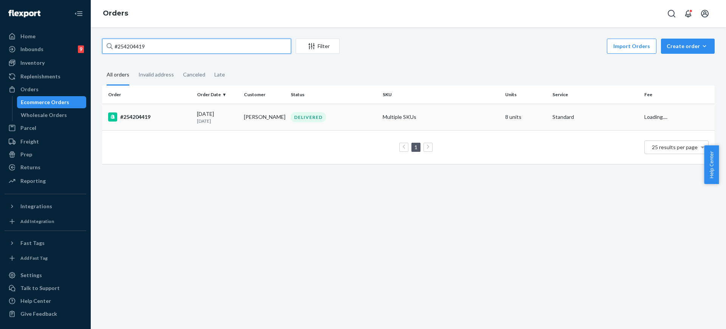
type input "#254204419"
click at [481, 116] on td "Multiple SKUs" at bounding box center [441, 117] width 123 height 26
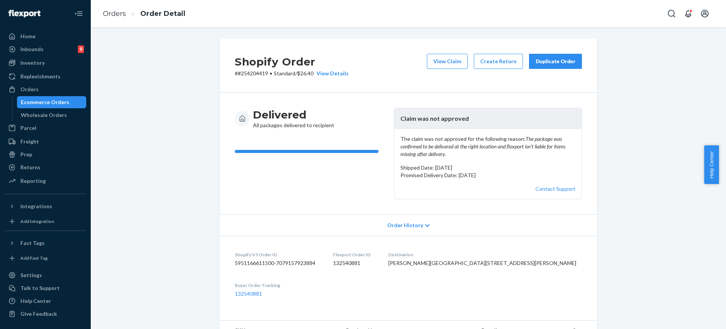
click at [552, 67] on button "Duplicate Order" at bounding box center [555, 61] width 53 height 15
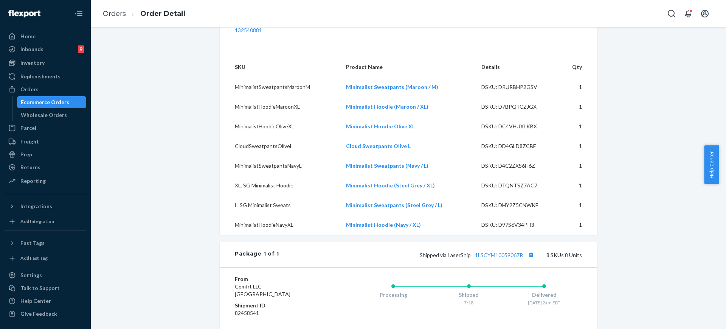
scroll to position [297, 0]
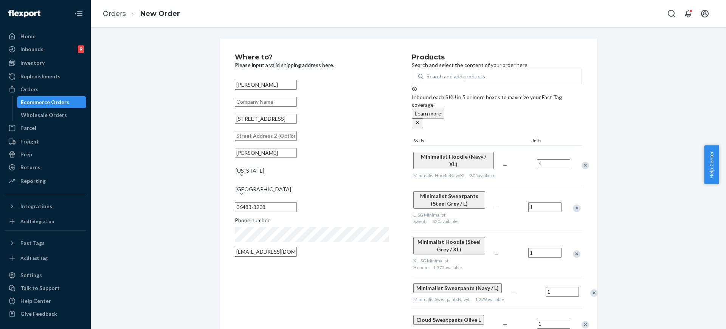
click at [297, 124] on input "51 Colony Rd" at bounding box center [266, 119] width 62 height 10
paste input "3546 Main Street Bridgeport, CT 06606"
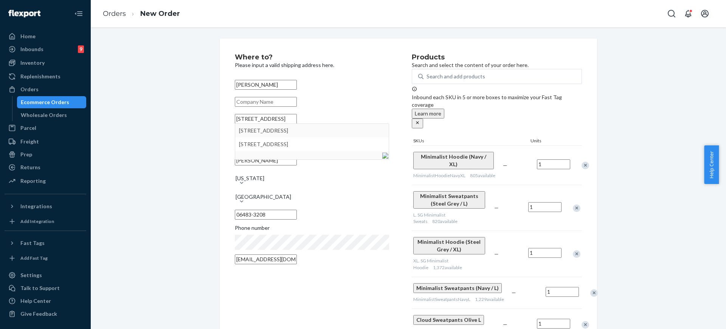
type input "3546 Main St"
type input "Bridgeport"
type input "06606"
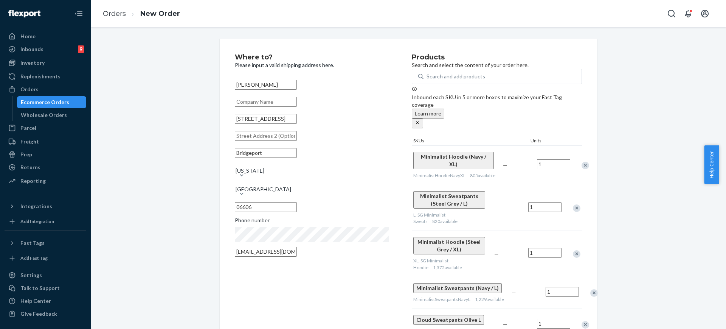
click at [303, 295] on div "Where to? Please input a valid shipping address here. Carrieann Quaranta 3546 M…" at bounding box center [323, 248] width 177 height 389
drag, startPoint x: 725, startPoint y: 176, endPoint x: 726, endPoint y: 317, distance: 141.1
click at [726, 317] on body "Home Inbounds 9 Shipping Plans Problems 9 Inventory Products Replenishments Ord…" at bounding box center [363, 164] width 726 height 329
click at [694, 276] on div "Where to? Please input a valid shipping address here. Carrieann Quaranta 3546 M…" at bounding box center [408, 304] width 624 height 530
drag, startPoint x: 726, startPoint y: 168, endPoint x: 725, endPoint y: 305, distance: 136.2
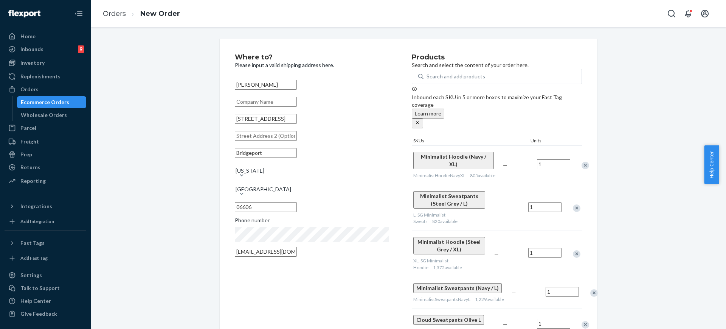
click at [726, 312] on body "Home Inbounds 9 Shipping Plans Problems 9 Inventory Products Replenishments Ord…" at bounding box center [363, 164] width 726 height 329
click at [717, 293] on div "Where to? Please input a valid shipping address here. Carrieann Quaranta 3546 M…" at bounding box center [409, 178] width 636 height 302
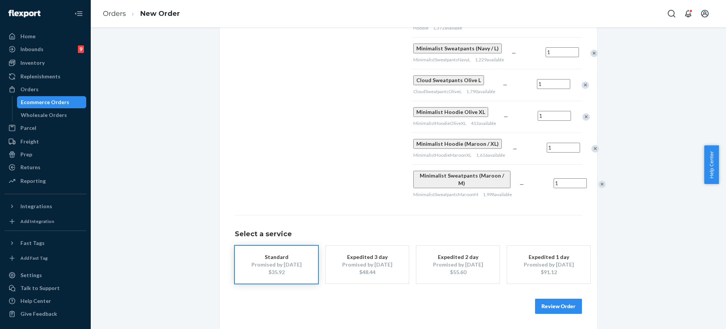
scroll to position [263, 0]
click at [548, 305] on button "Review Order" at bounding box center [558, 306] width 47 height 15
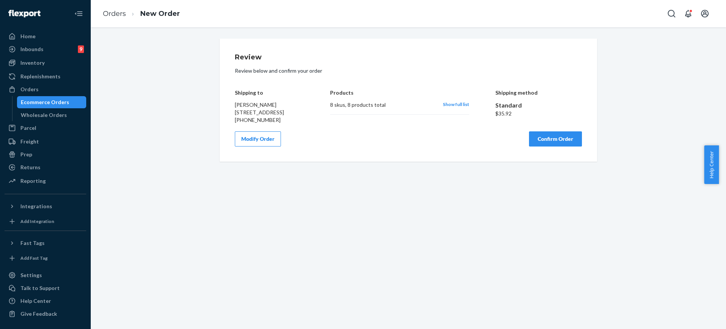
scroll to position [0, 0]
click at [549, 145] on button "Confirm Order" at bounding box center [555, 138] width 53 height 15
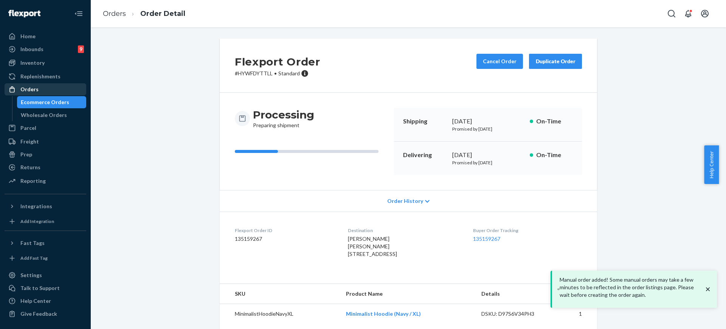
click at [77, 88] on div "Orders" at bounding box center [45, 89] width 80 height 11
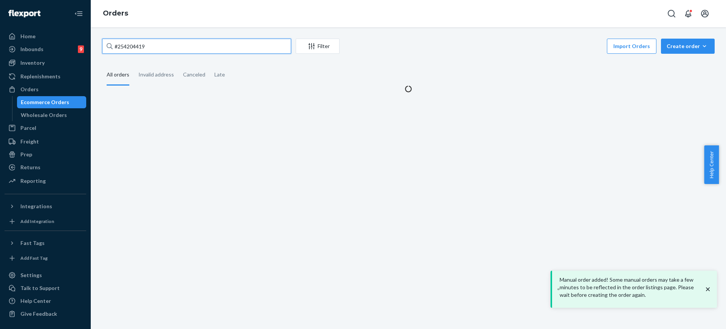
click at [171, 51] on input "#254204419" at bounding box center [196, 46] width 189 height 15
paste input "612876"
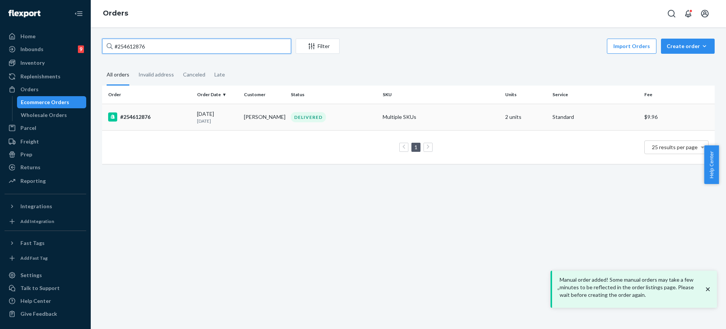
type input "#254612876"
click at [440, 117] on td "Multiple SKUs" at bounding box center [441, 117] width 123 height 26
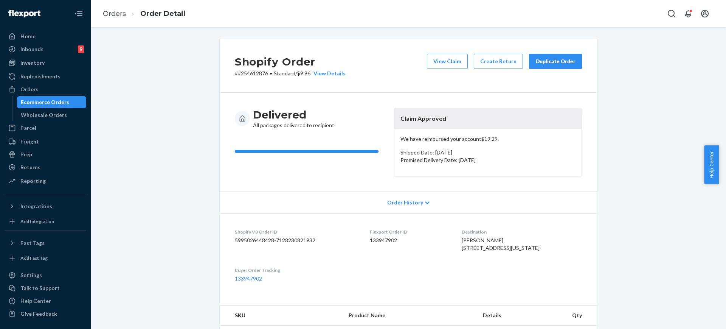
click at [550, 63] on div "Duplicate Order" at bounding box center [556, 62] width 40 height 8
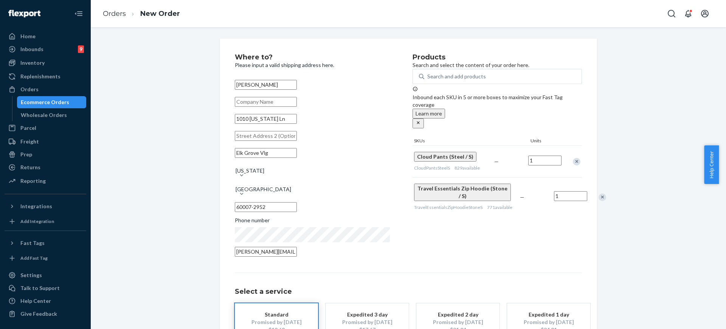
click at [589, 189] on div at bounding box center [598, 197] width 19 height 20
click at [599, 193] on div "Remove Item" at bounding box center [603, 197] width 8 height 8
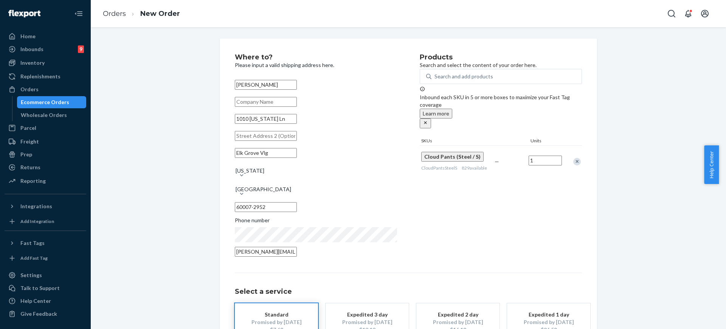
scroll to position [54, 0]
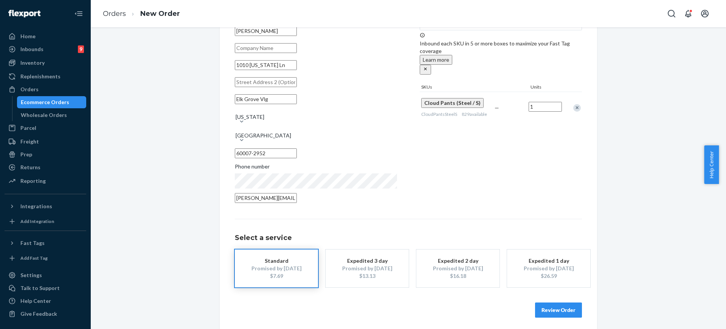
click at [542, 305] on button "Review Order" at bounding box center [558, 309] width 47 height 15
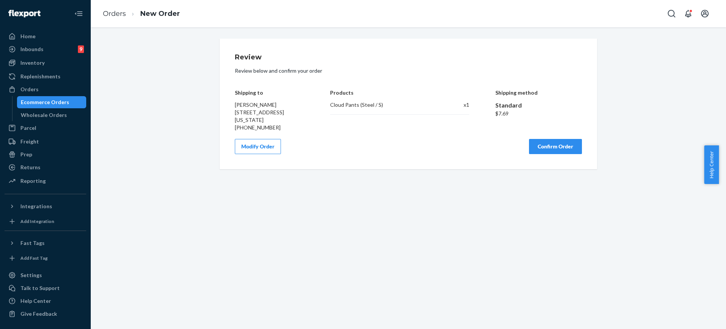
click at [561, 145] on button "Confirm Order" at bounding box center [555, 146] width 53 height 15
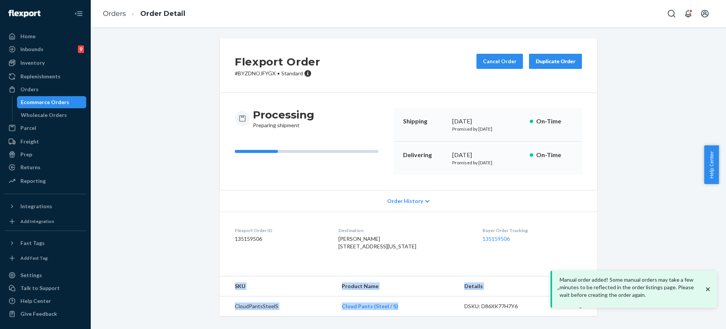
scroll to position [11, 0]
drag, startPoint x: 401, startPoint y: 325, endPoint x: 328, endPoint y: 325, distance: 73.0
click at [328, 325] on div "Flexport Order # BYZDNOJFYGX • Standard Cancel Order Duplicate Order Processing…" at bounding box center [408, 182] width 624 height 286
click at [329, 309] on td "CloudPantsSteelS" at bounding box center [278, 306] width 116 height 20
copy tr "Cloud Pants (Steel / S)"
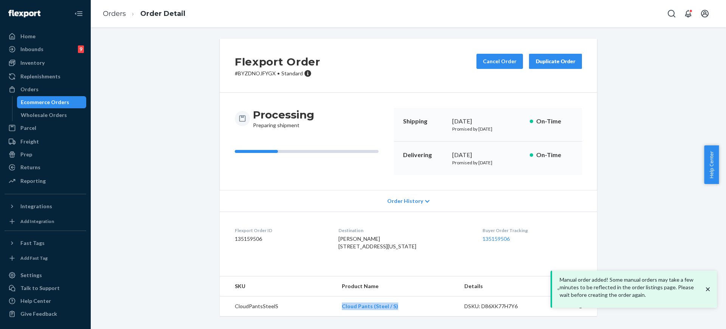
drag, startPoint x: 329, startPoint y: 309, endPoint x: 398, endPoint y: 310, distance: 68.9
click at [398, 310] on tr "CloudPantsSteelS Cloud Pants (Steel / S) DSKU: D86XK77H7Y6 1" at bounding box center [409, 306] width 378 height 20
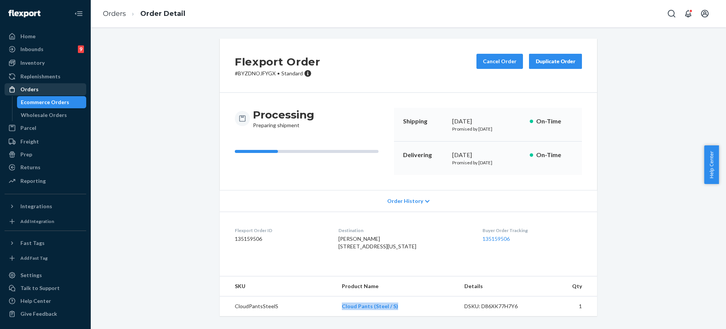
click at [57, 86] on div "Orders" at bounding box center [45, 89] width 80 height 11
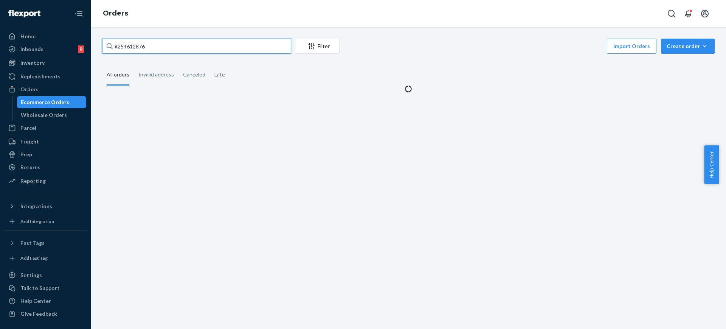
click at [163, 50] on input "#254612876" at bounding box center [196, 46] width 189 height 15
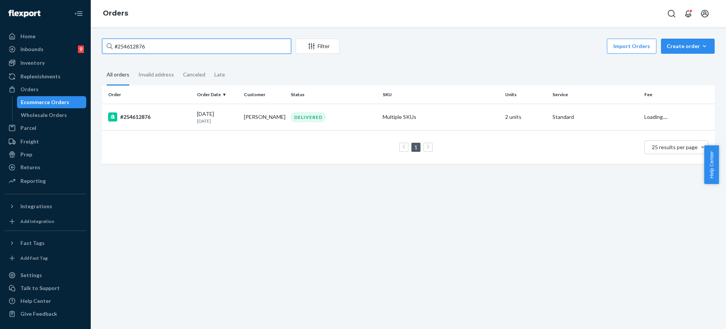
click at [163, 50] on input "#254612876" at bounding box center [196, 46] width 189 height 15
paste input "254441028"
type input "254441028"
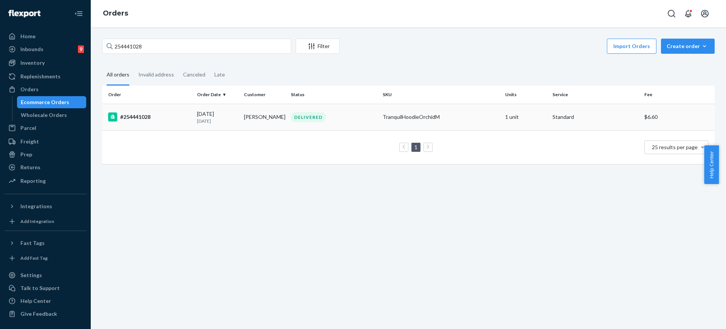
click at [434, 116] on div "TranquilHoodieOrchidM" at bounding box center [441, 117] width 117 height 8
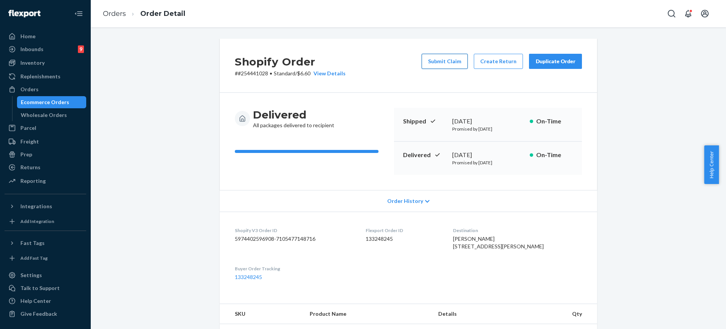
click at [428, 61] on button "Submit Claim" at bounding box center [445, 61] width 46 height 15
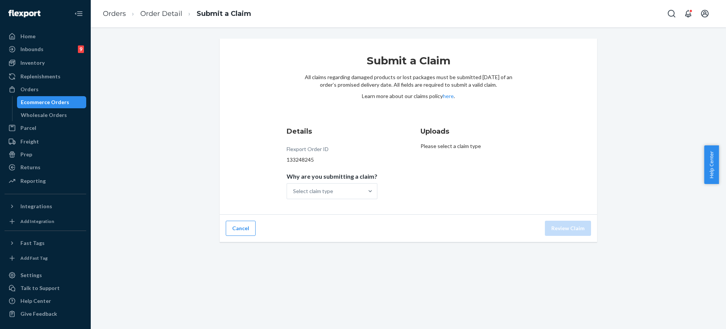
click at [355, 177] on p "Why are you submitting a claim?" at bounding box center [332, 177] width 91 height 8
click at [294, 187] on input "Why are you submitting a claim? Select claim type" at bounding box center [293, 191] width 1 height 8
click at [364, 187] on div at bounding box center [371, 191] width 14 height 8
click at [294, 187] on input "Why are you submitting a claim? 0 results available. Select is focused ,type to…" at bounding box center [293, 191] width 1 height 8
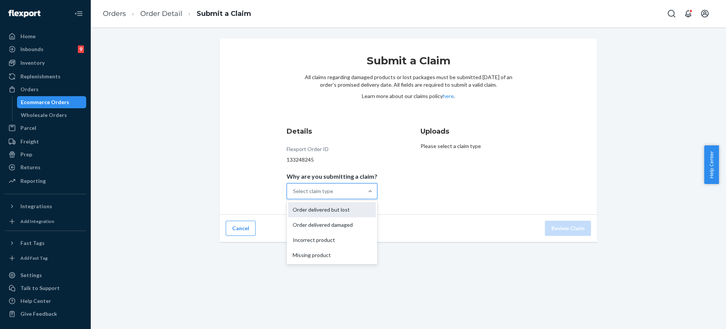
click at [362, 208] on div "Order delivered but lost" at bounding box center [332, 209] width 88 height 15
click at [294, 195] on input "Why are you submitting a claim? option Order delivered but lost focused, 1 of 4…" at bounding box center [293, 191] width 1 height 8
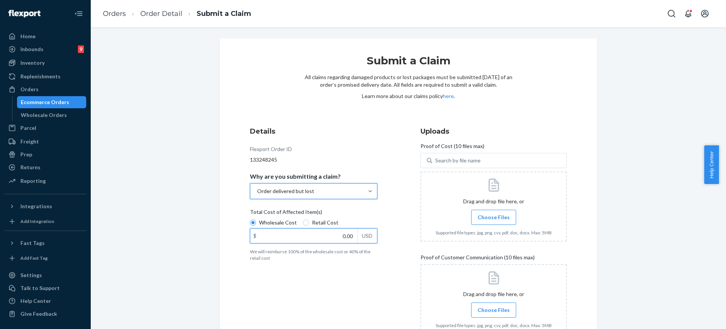
click at [334, 238] on input "0.00" at bounding box center [303, 236] width 107 height 14
type input "47.00"
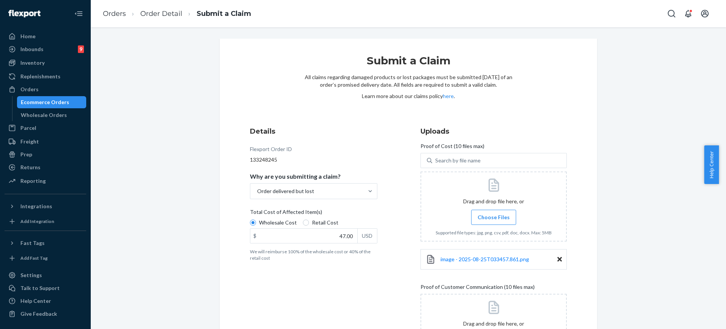
drag, startPoint x: 726, startPoint y: 180, endPoint x: 726, endPoint y: 283, distance: 103.7
click at [726, 283] on body "Home Inbounds 9 Shipping Plans Problems 9 Inventory Products Replenishments Ord…" at bounding box center [363, 164] width 726 height 329
click at [718, 280] on div "Submit a Claim All claims regarding damaged products or lost packages must be s…" at bounding box center [409, 178] width 636 height 302
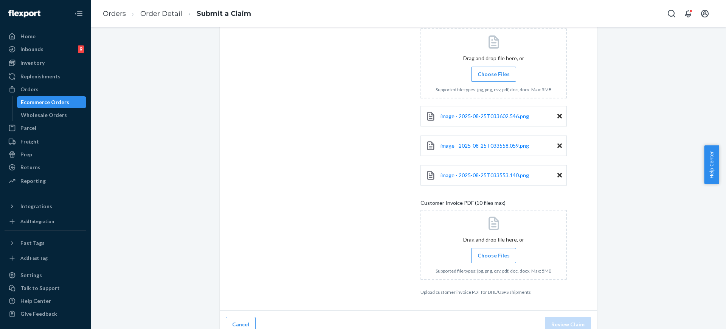
scroll to position [275, 0]
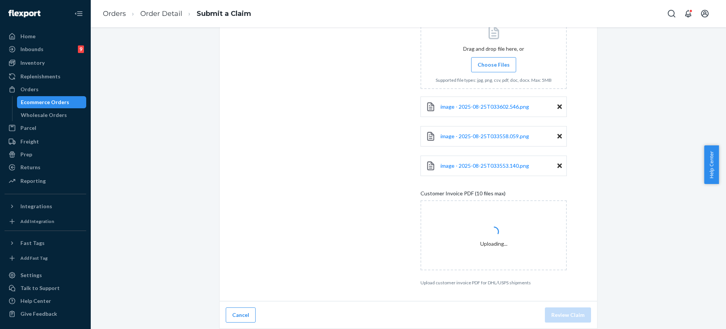
click at [645, 291] on div "Submit a Claim All claims regarding damaged products or lost packages must be s…" at bounding box center [408, 46] width 624 height 565
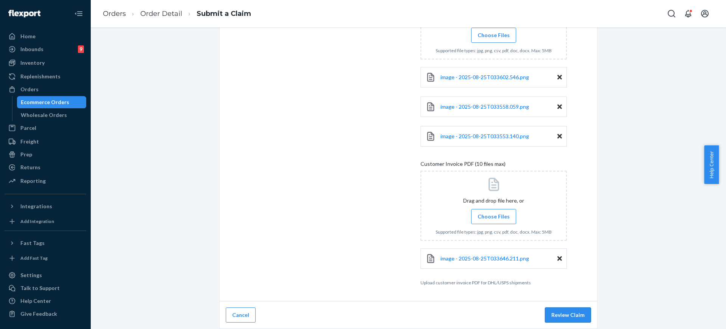
click at [556, 315] on button "Review Claim" at bounding box center [568, 314] width 46 height 15
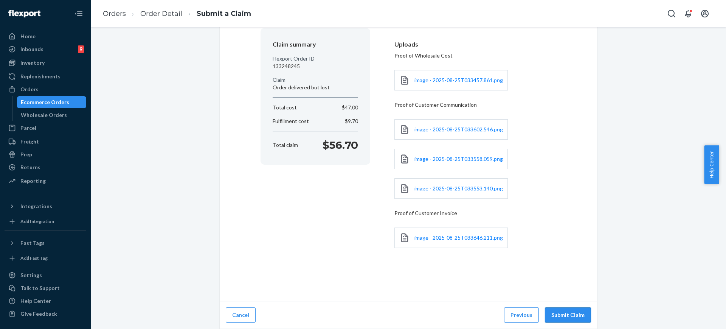
click at [561, 311] on button "Submit Claim" at bounding box center [568, 314] width 46 height 15
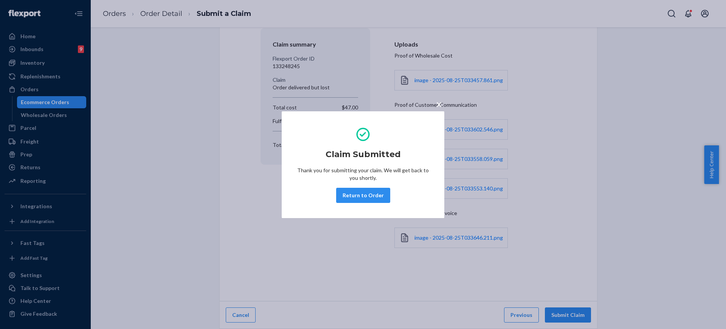
click at [377, 194] on button "Return to Order" at bounding box center [363, 195] width 54 height 15
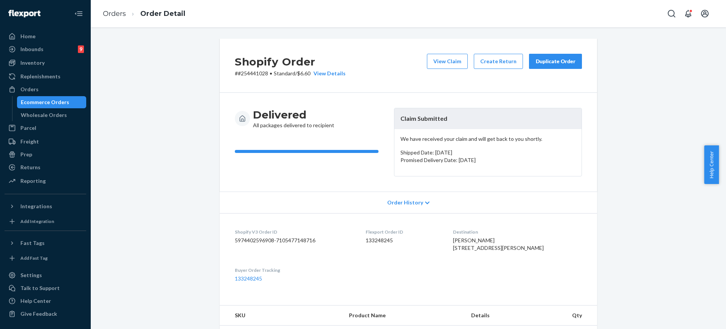
click at [252, 71] on p "# #254441028 • Standard / $6.60 View Details" at bounding box center [290, 74] width 111 height 8
copy p "254441028"
click at [48, 87] on div "Orders" at bounding box center [45, 89] width 80 height 11
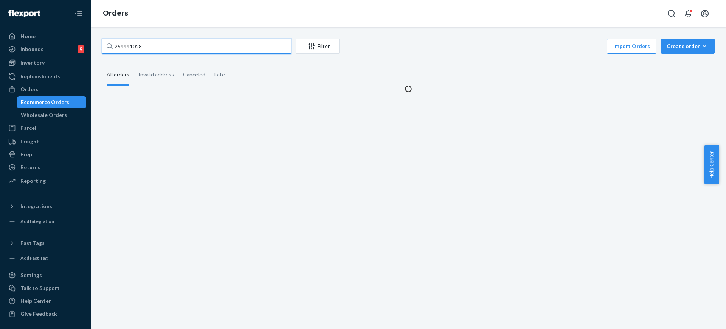
click at [137, 42] on input "254441028" at bounding box center [196, 46] width 189 height 15
paste input "686307"
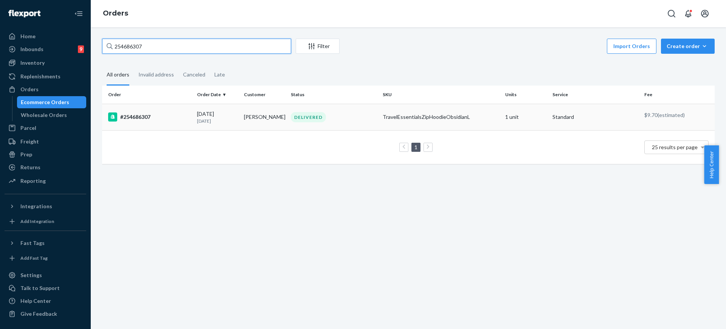
type input "254686307"
click at [393, 112] on td "TravelEssentialsZipHoodieObsidianL" at bounding box center [441, 117] width 123 height 26
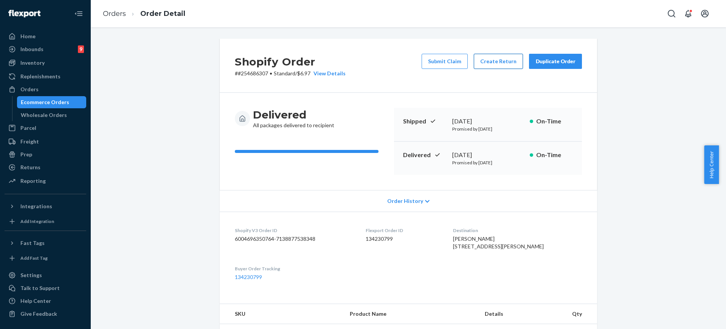
click at [495, 57] on button "Create Return" at bounding box center [498, 61] width 49 height 15
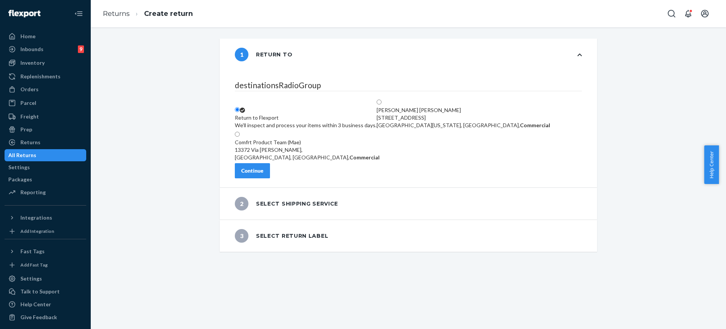
click at [270, 177] on button "Continue" at bounding box center [252, 170] width 35 height 15
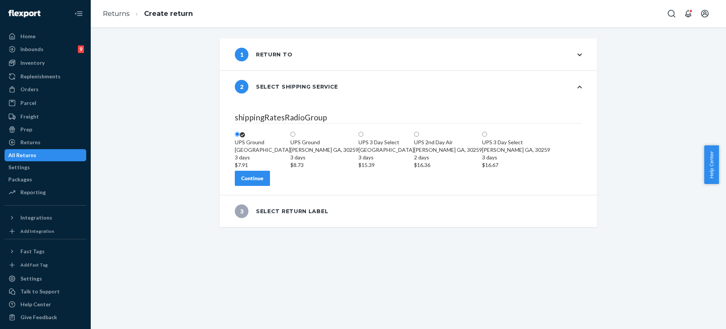
click at [264, 182] on div "Continue" at bounding box center [252, 178] width 22 height 8
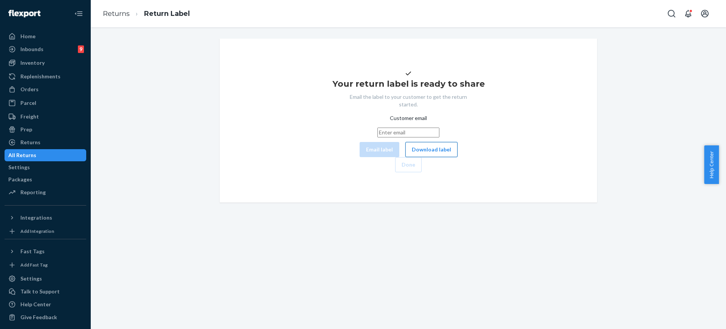
click at [406, 157] on button "Download label" at bounding box center [432, 149] width 52 height 15
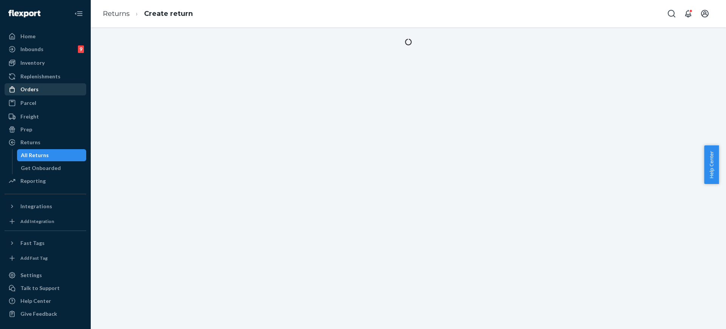
click at [34, 93] on div "Orders" at bounding box center [45, 89] width 80 height 11
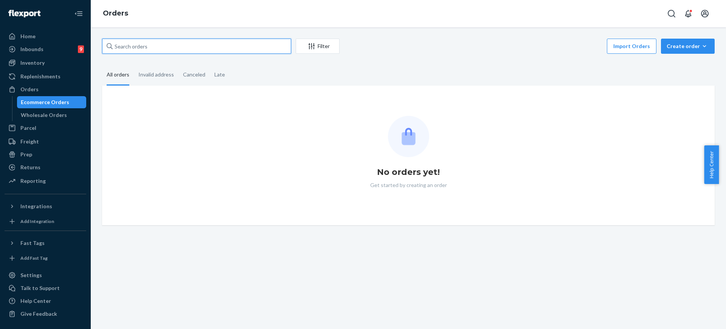
click at [143, 45] on input "text" at bounding box center [196, 46] width 189 height 15
paste input "#254678699"
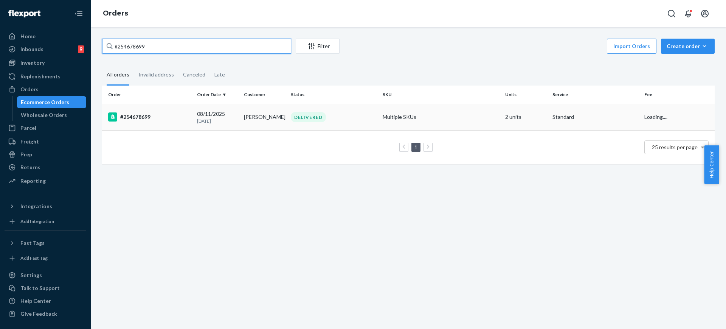
type input "#254678699"
click at [476, 118] on td "Multiple SKUs" at bounding box center [441, 117] width 123 height 26
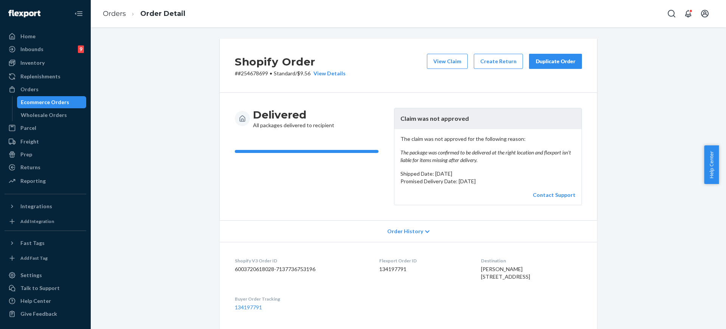
drag, startPoint x: 444, startPoint y: 64, endPoint x: 210, endPoint y: 100, distance: 237.2
click at [271, 107] on div "Shopify Order # #254678699 • Standard / $9.56 View Details View Claim Create Re…" at bounding box center [409, 216] width 378 height 355
click at [62, 88] on div "Orders" at bounding box center [45, 89] width 80 height 11
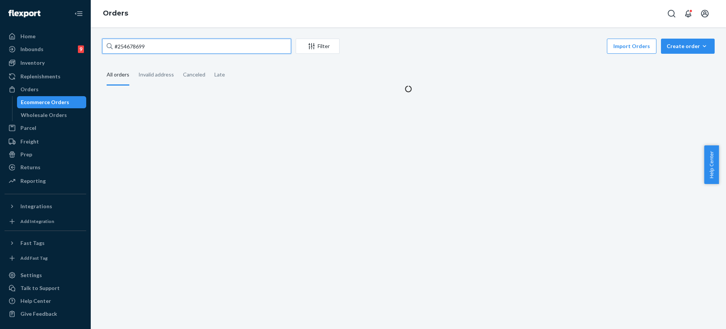
click at [152, 49] on input "#254678699" at bounding box center [196, 46] width 189 height 15
paste input "253685543"
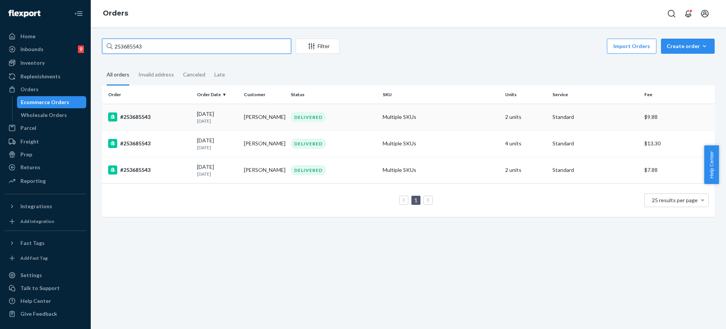
type input "253685543"
click at [360, 115] on div "DELIVERED" at bounding box center [333, 117] width 89 height 10
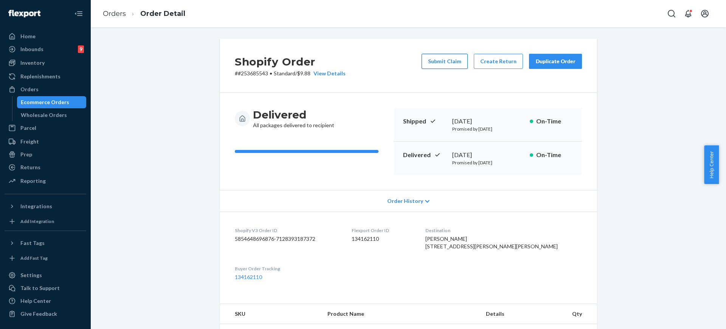
click at [449, 59] on button "Submit Claim" at bounding box center [445, 61] width 46 height 15
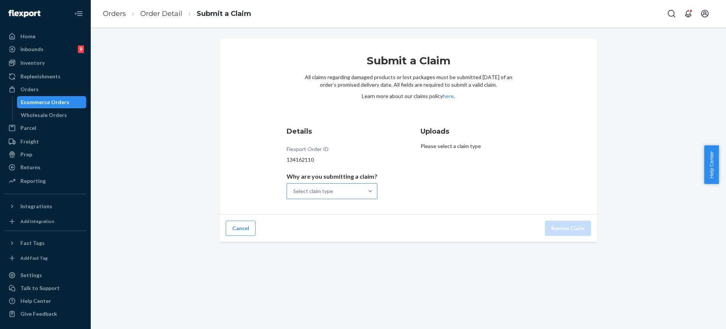
click at [347, 190] on div "Select claim type" at bounding box center [325, 190] width 76 height 15
click at [294, 190] on input "Why are you submitting a claim? Select claim type" at bounding box center [293, 191] width 1 height 8
click at [345, 258] on div "Missing product" at bounding box center [332, 254] width 88 height 15
click at [294, 195] on input "Why are you submitting a claim? option Missing product focused, 4 of 4. 4 resul…" at bounding box center [293, 191] width 1 height 8
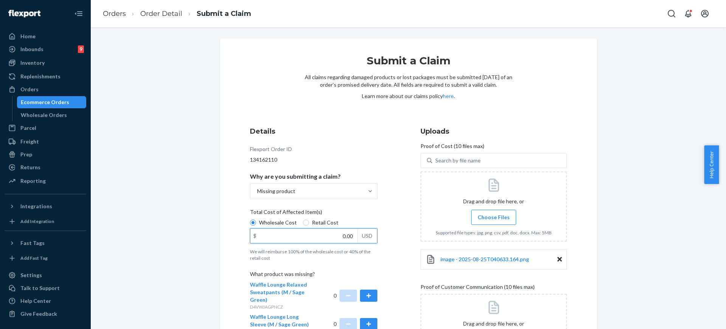
click at [337, 238] on input "0.00" at bounding box center [303, 236] width 107 height 14
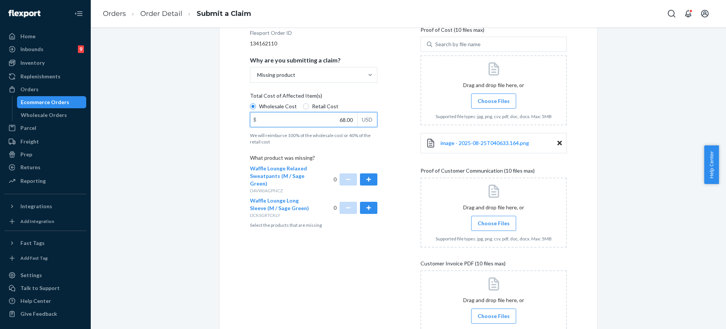
scroll to position [117, 0]
type input "68.00"
click at [370, 177] on button "button" at bounding box center [368, 179] width 17 height 12
click at [361, 202] on button "button" at bounding box center [368, 207] width 17 height 12
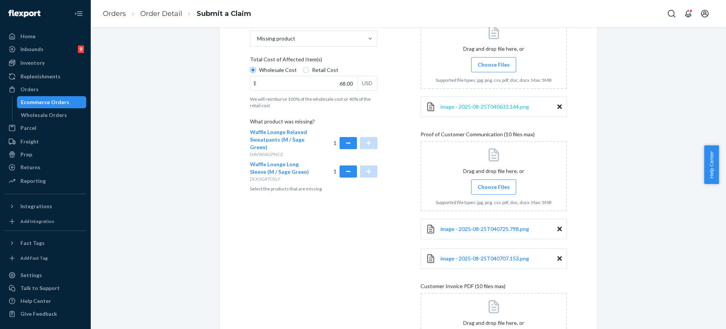
scroll to position [243, 0]
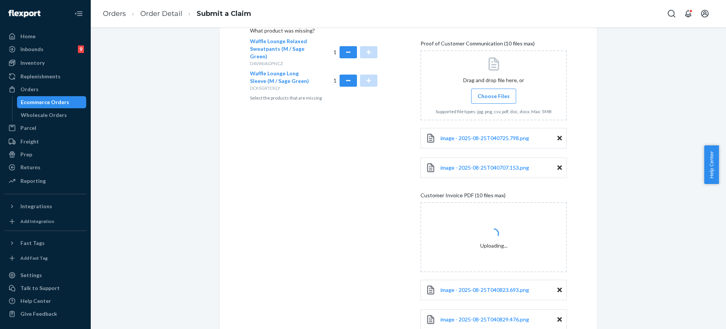
click at [707, 300] on div "Submit a Claim All claims regarding damaged products or lost packages must be s…" at bounding box center [408, 92] width 624 height 594
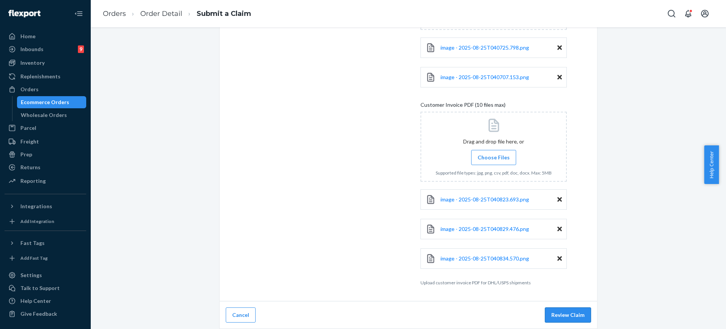
click at [559, 311] on button "Review Claim" at bounding box center [568, 314] width 46 height 15
click at [561, 313] on button "Review Claim" at bounding box center [568, 314] width 46 height 15
click at [577, 315] on button "Review Claim" at bounding box center [568, 314] width 46 height 15
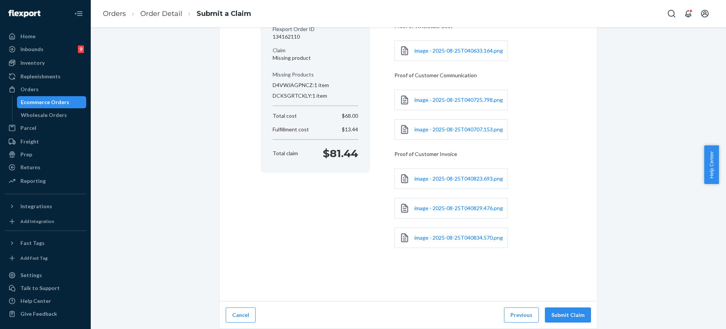
scroll to position [93, 0]
click at [555, 314] on button "Submit Claim" at bounding box center [568, 314] width 46 height 15
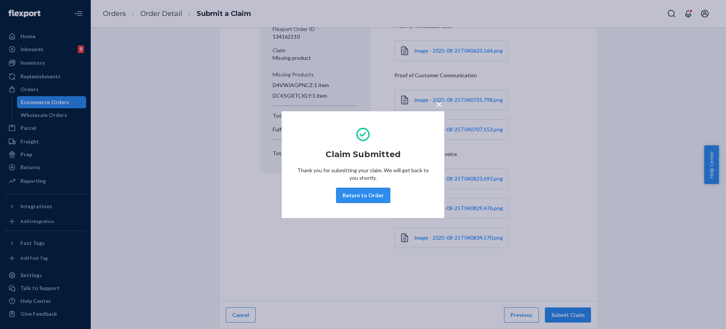
click at [358, 199] on button "Return to Order" at bounding box center [363, 195] width 54 height 15
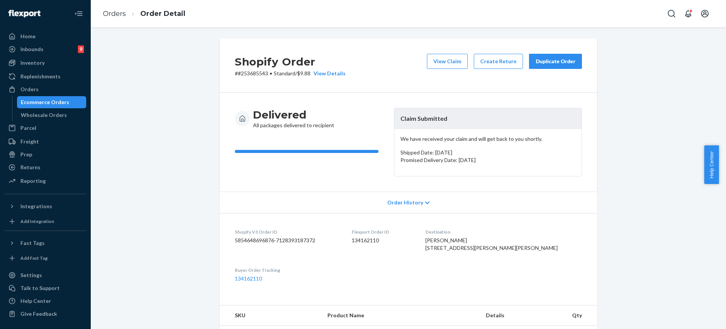
click at [247, 73] on p "# #253685543 • Standard / $9.88 View Details" at bounding box center [290, 74] width 111 height 8
copy p "253685543"
drag, startPoint x: 72, startPoint y: 84, endPoint x: 78, endPoint y: 80, distance: 7.3
click at [72, 84] on div "Orders" at bounding box center [45, 89] width 80 height 11
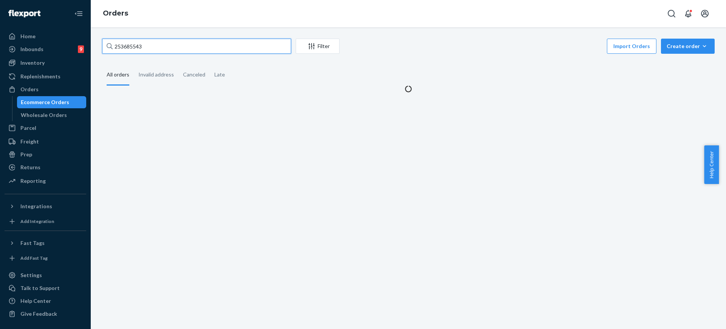
click at [157, 45] on input "253685543" at bounding box center [196, 46] width 189 height 15
paste input "4718272"
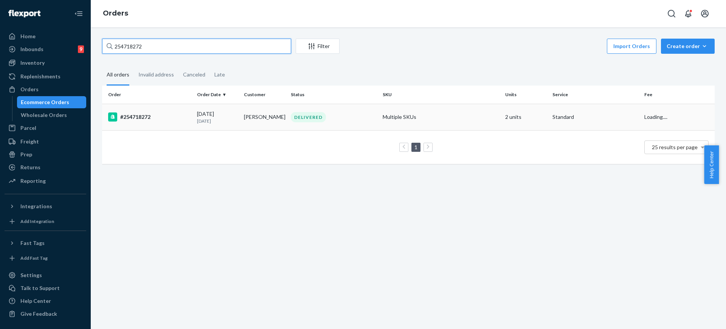
type input "254718272"
click at [452, 116] on td "Multiple SKUs" at bounding box center [441, 117] width 123 height 26
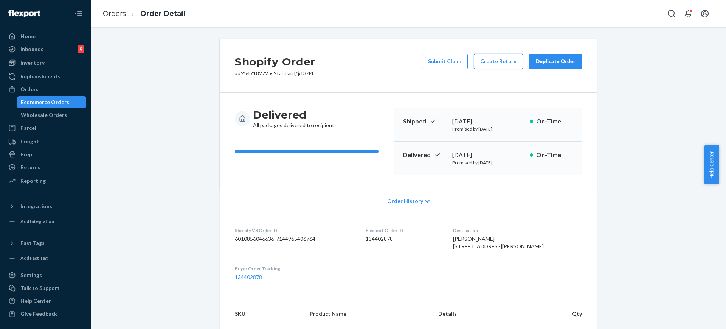
click at [494, 67] on button "Create Return" at bounding box center [498, 61] width 49 height 15
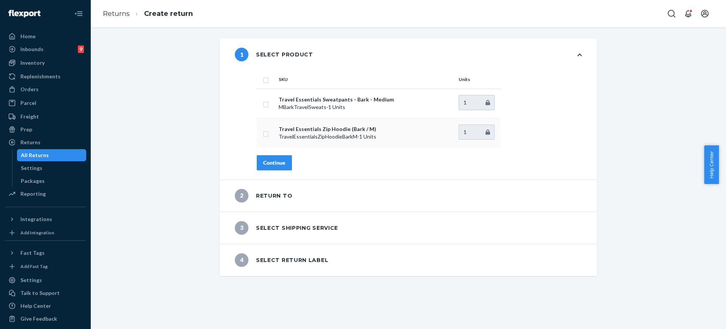
click at [263, 130] on input "checkbox" at bounding box center [266, 133] width 6 height 8
checkbox input "true"
click at [267, 164] on div "Continue" at bounding box center [274, 163] width 22 height 8
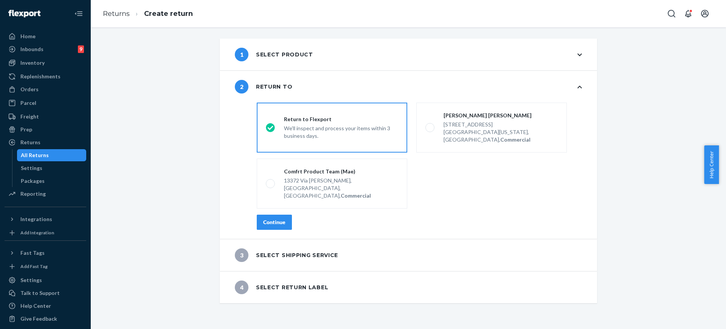
click at [288, 215] on div "Continue" at bounding box center [419, 222] width 325 height 15
click at [281, 218] on div "Continue" at bounding box center [274, 222] width 22 height 8
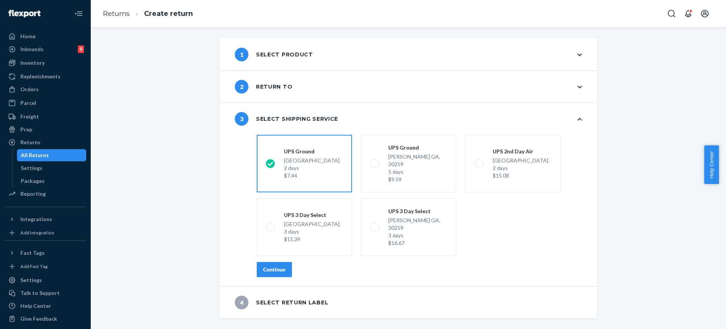
click at [267, 262] on button "Continue" at bounding box center [274, 269] width 35 height 15
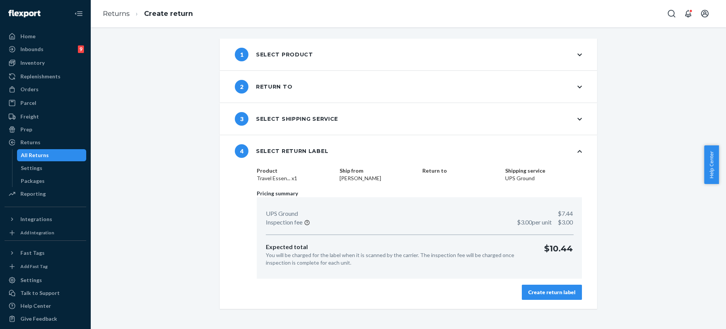
click at [556, 289] on div "Create return label" at bounding box center [552, 292] width 47 height 8
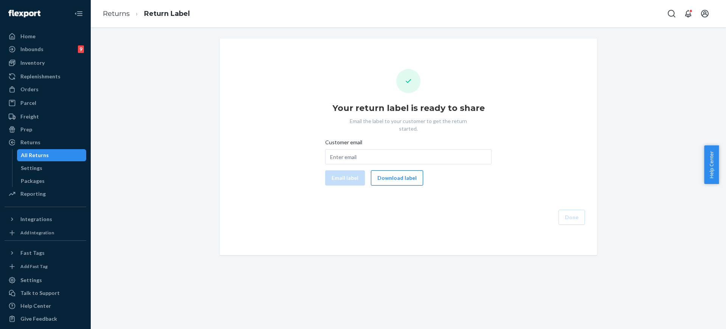
drag, startPoint x: 379, startPoint y: 172, endPoint x: 390, endPoint y: 168, distance: 11.7
click at [378, 173] on button "Download label" at bounding box center [397, 177] width 52 height 15
click at [31, 98] on div "Parcel" at bounding box center [45, 103] width 80 height 11
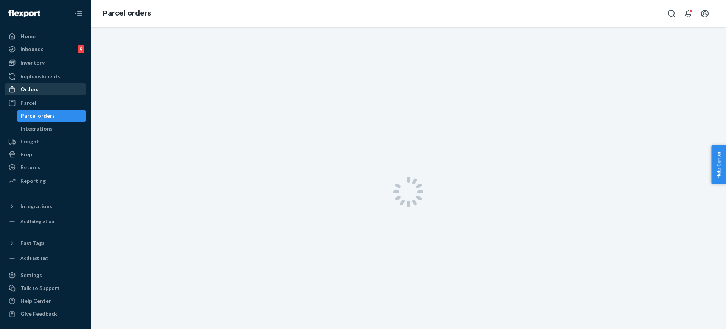
click at [41, 88] on div "Orders" at bounding box center [45, 89] width 80 height 11
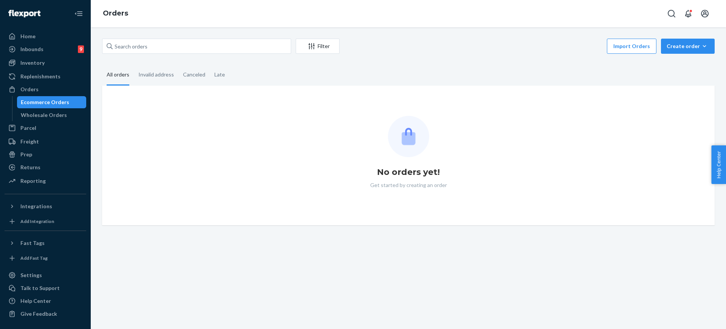
click at [186, 56] on div "Filter Import Orders Create order Ecommerce order Removal order All orders Inva…" at bounding box center [408, 132] width 624 height 187
click at [196, 49] on input "text" at bounding box center [196, 46] width 189 height 15
paste input "254433623"
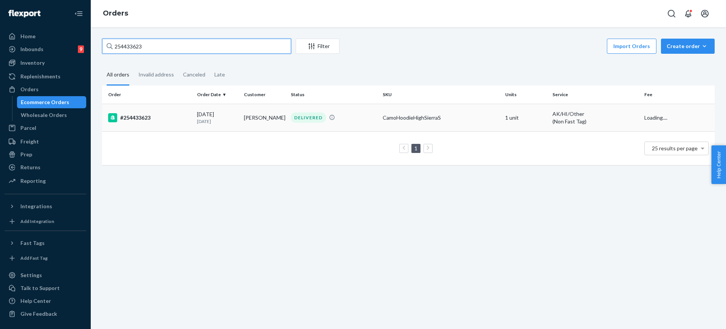
type input "254433623"
click at [497, 117] on td "CamoHoodieHighSierraS" at bounding box center [441, 118] width 123 height 28
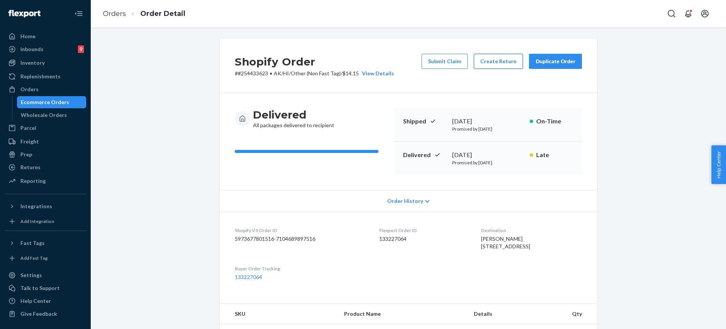
click at [499, 68] on button "Create Return" at bounding box center [498, 61] width 49 height 15
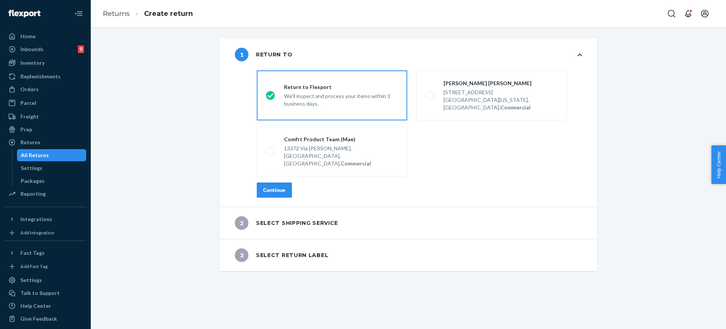
click at [281, 186] on div "Continue" at bounding box center [274, 190] width 22 height 8
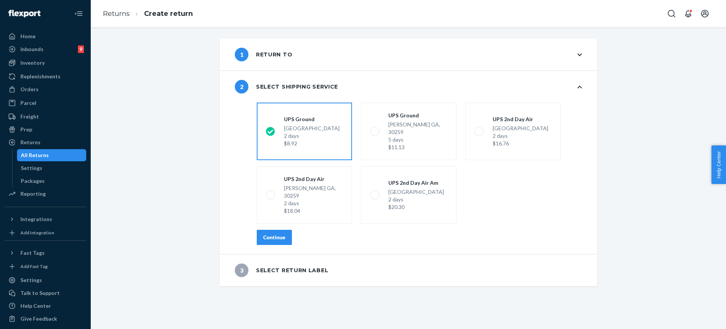
click at [263, 233] on div "Continue" at bounding box center [274, 237] width 22 height 8
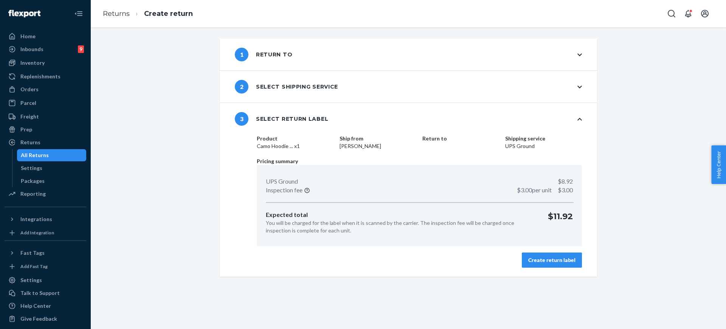
click at [565, 263] on button "Create return label" at bounding box center [552, 259] width 60 height 15
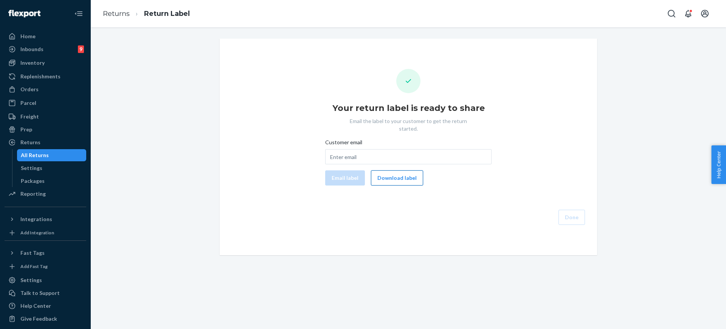
click at [391, 170] on button "Download label" at bounding box center [397, 177] width 52 height 15
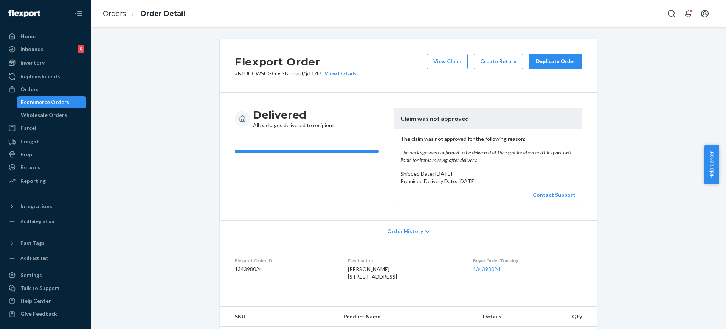
click at [645, 215] on div "Flexport Order # B1UUCWSUGG • Standard / $11.47 View Details View Claim Create …" at bounding box center [408, 278] width 624 height 478
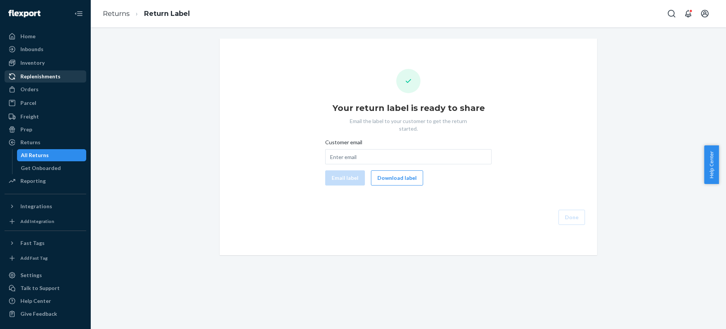
drag, startPoint x: 47, startPoint y: 92, endPoint x: 68, endPoint y: 82, distance: 22.5
click at [47, 92] on div "Orders" at bounding box center [45, 89] width 80 height 11
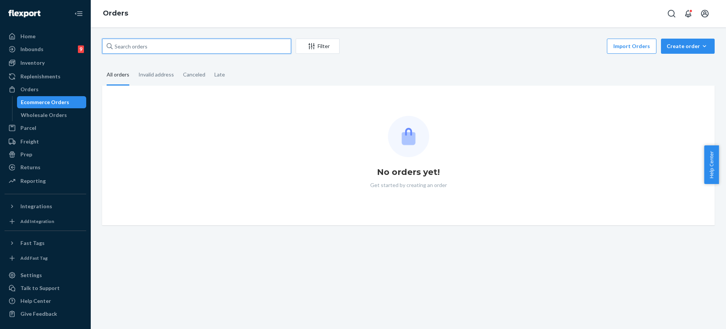
click at [187, 50] on input "text" at bounding box center [196, 46] width 189 height 15
paste input "#254714390"
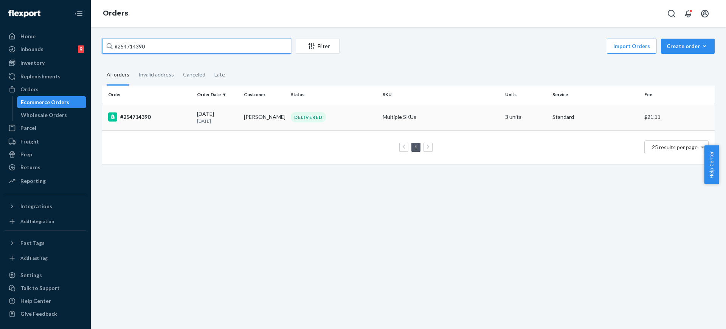
type input "#254714390"
click at [390, 117] on td "Multiple SKUs" at bounding box center [441, 117] width 123 height 26
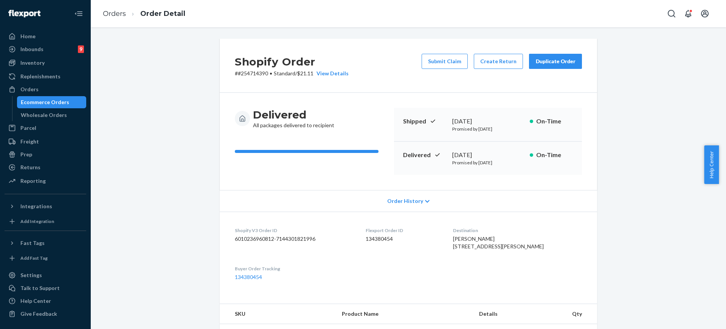
click at [543, 62] on div "Duplicate Order" at bounding box center [556, 62] width 40 height 8
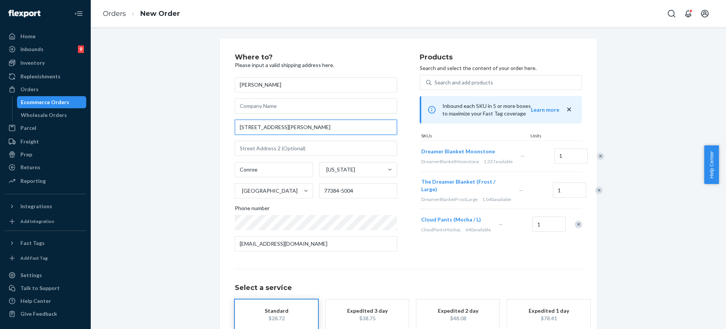
click at [354, 129] on input "[STREET_ADDRESS][PERSON_NAME]" at bounding box center [316, 127] width 162 height 15
paste input "94 E Evangeline Oaks Cir, Conroe TX 77384"
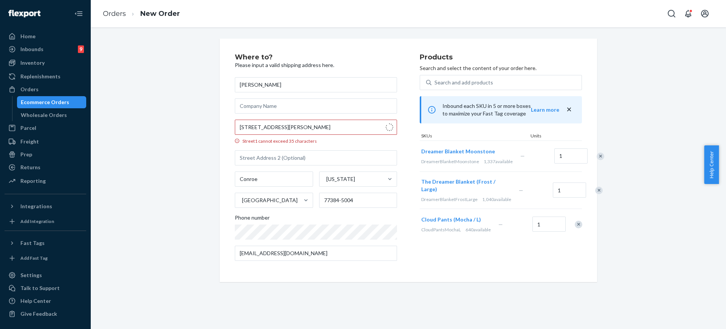
type input "[STREET_ADDRESS][PERSON_NAME]"
type input "77384"
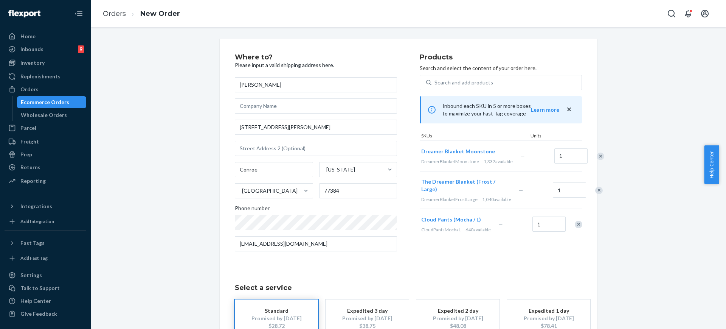
click at [145, 192] on div "Where to? Please input a valid shipping address here. Shelby Bowman 94 E Evange…" at bounding box center [408, 211] width 624 height 344
click at [587, 156] on div at bounding box center [596, 156] width 19 height 20
click at [597, 160] on div "Remove Item" at bounding box center [601, 156] width 8 height 8
click at [596, 160] on div "Remove Item" at bounding box center [600, 160] width 8 height 8
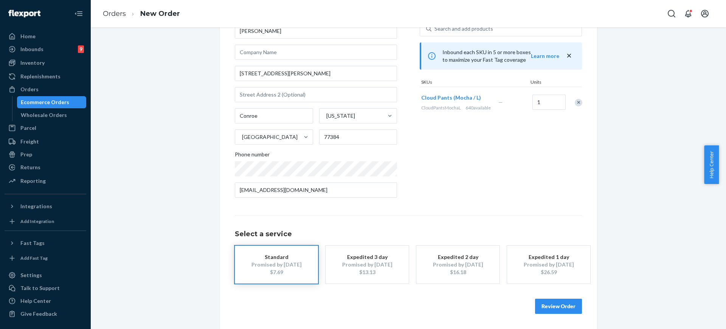
click at [542, 299] on button "Review Order" at bounding box center [558, 306] width 47 height 15
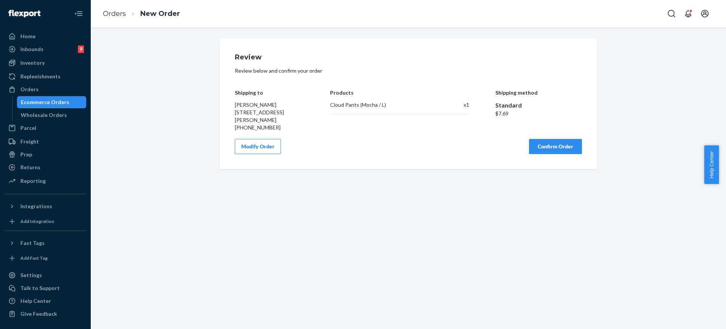
click at [565, 150] on button "Confirm Order" at bounding box center [555, 146] width 53 height 15
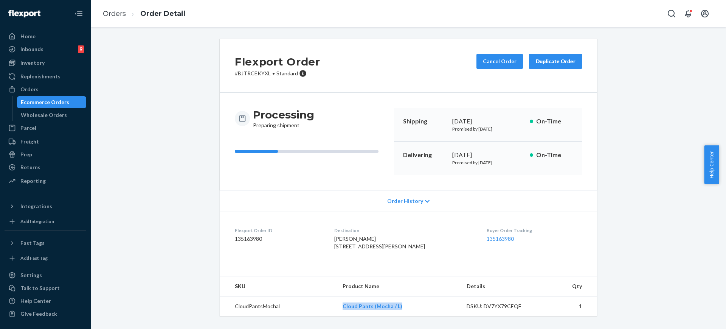
copy link "Cloud Pants (Mocha / L)"
drag, startPoint x: 421, startPoint y: 319, endPoint x: 337, endPoint y: 319, distance: 84.4
click at [337, 316] on td "Cloud Pants (Mocha / L)" at bounding box center [399, 306] width 124 height 20
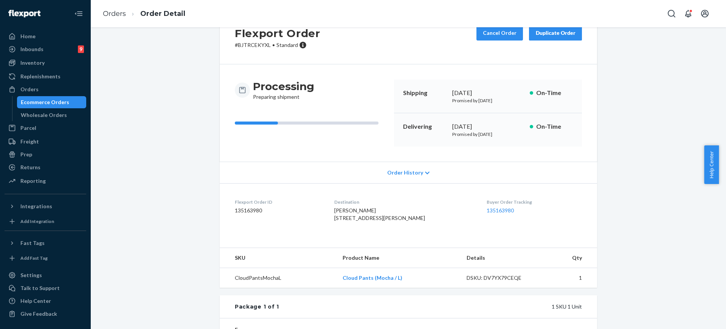
scroll to position [11, 0]
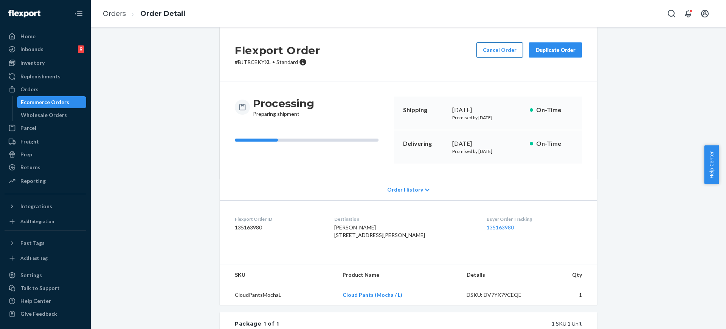
click at [484, 47] on button "Cancel Order" at bounding box center [500, 49] width 47 height 15
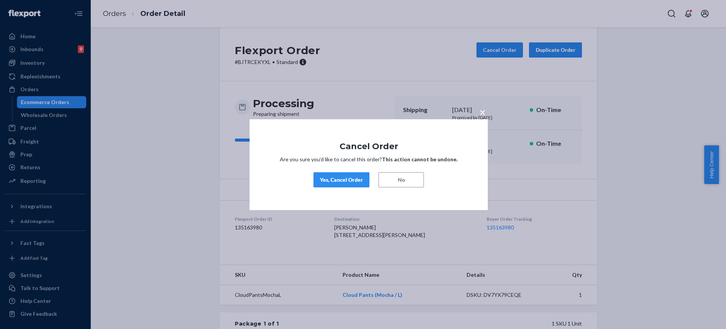
click at [356, 179] on div "Yes, Cancel Order" at bounding box center [341, 180] width 43 height 8
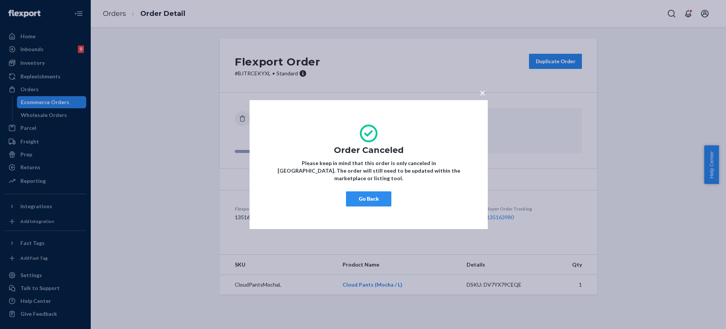
scroll to position [0, 0]
click at [119, 12] on div "× Order Canceled Please keep in mind that this order is only canceled in [GEOGR…" at bounding box center [363, 164] width 726 height 329
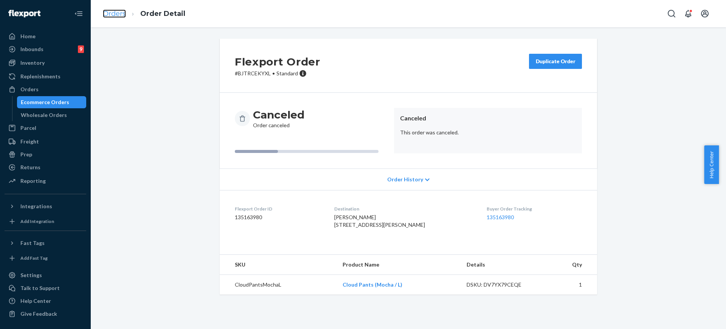
click at [119, 12] on link "Orders" at bounding box center [114, 13] width 23 height 8
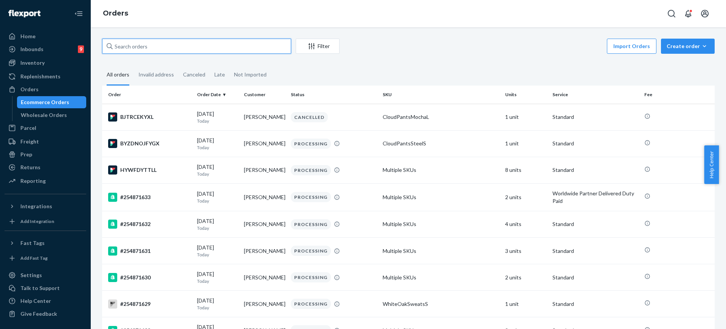
click at [157, 44] on input "text" at bounding box center [196, 46] width 189 height 15
paste input "254714390"
type input "254714390"
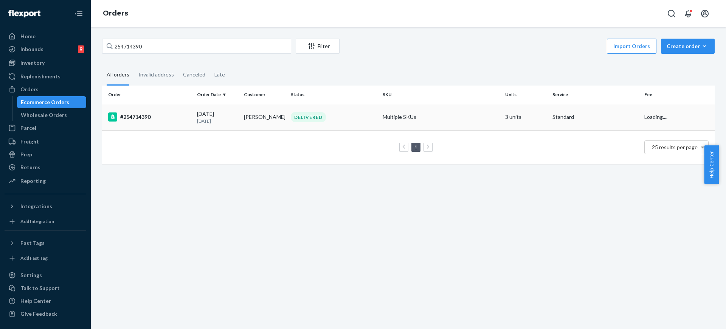
click at [418, 112] on td "Multiple SKUs" at bounding box center [441, 117] width 123 height 26
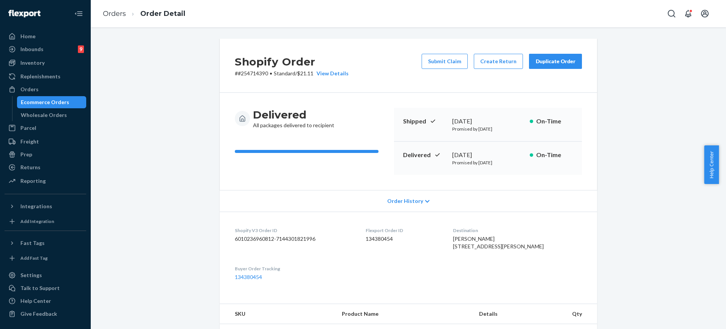
click at [543, 63] on div "Duplicate Order" at bounding box center [556, 62] width 40 height 8
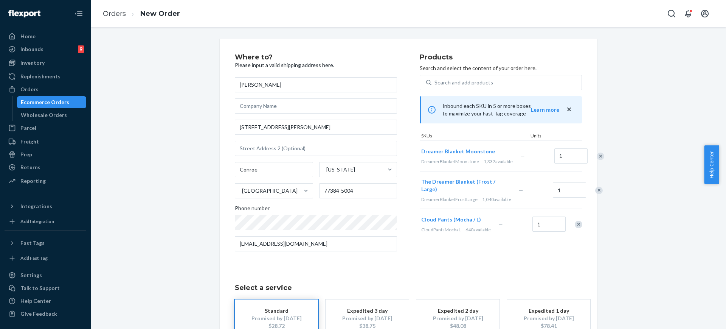
click at [597, 160] on div "Remove Item" at bounding box center [601, 156] width 8 height 8
click at [586, 166] on div at bounding box center [595, 159] width 19 height 20
click at [596, 162] on div "Remove Item" at bounding box center [600, 160] width 8 height 8
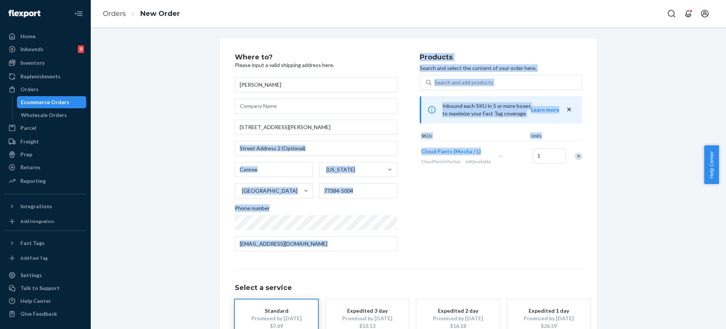
copy div "[US_STATE] [GEOGRAPHIC_DATA] Phone number Products Search and select the conten…"
drag, startPoint x: 474, startPoint y: 154, endPoint x: 416, endPoint y: 151, distance: 57.9
click at [416, 151] on div "Where to? Please input a valid shipping address here. [PERSON_NAME] [STREET_ADD…" at bounding box center [408, 156] width 347 height 204
click at [414, 157] on div "Where to? Please input a valid shipping address here. [PERSON_NAME] [STREET_ADD…" at bounding box center [327, 156] width 185 height 204
drag, startPoint x: 413, startPoint y: 151, endPoint x: 480, endPoint y: 148, distance: 67.0
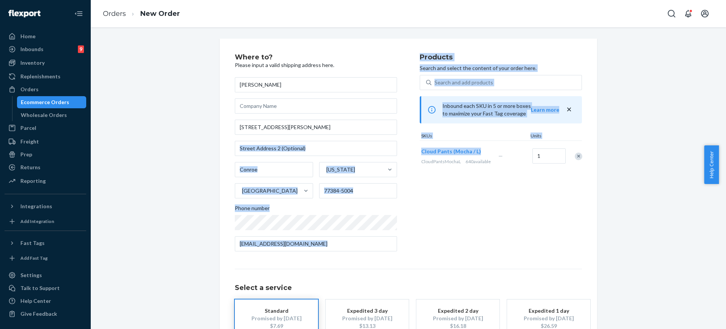
click at [480, 148] on div "Where to? Please input a valid shipping address here. [PERSON_NAME] [STREET_ADD…" at bounding box center [408, 156] width 347 height 204
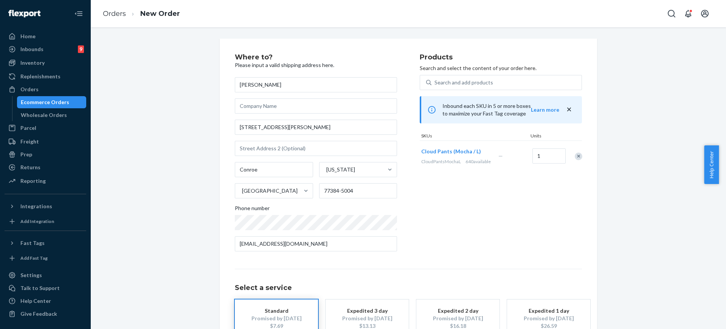
click at [480, 148] on div "Cloud Pants (Mocha / L)" at bounding box center [458, 152] width 74 height 8
copy span "Cloud Pants (Mocha / L)"
drag, startPoint x: 480, startPoint y: 148, endPoint x: 423, endPoint y: 144, distance: 56.9
click at [423, 144] on div "Cloud Pants (Mocha / L) CloudPantsMochaL 640 available" at bounding box center [458, 156] width 77 height 29
click at [444, 84] on div "Search and add products" at bounding box center [464, 83] width 59 height 8
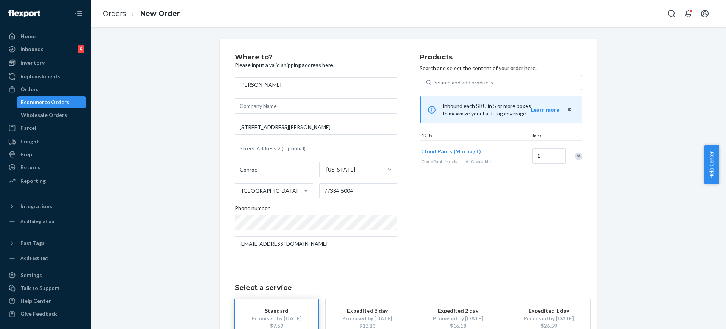
click at [435, 84] on input "Search and add products" at bounding box center [435, 83] width 1 height 8
paste input "Cloud Pants (Mocha / L)"
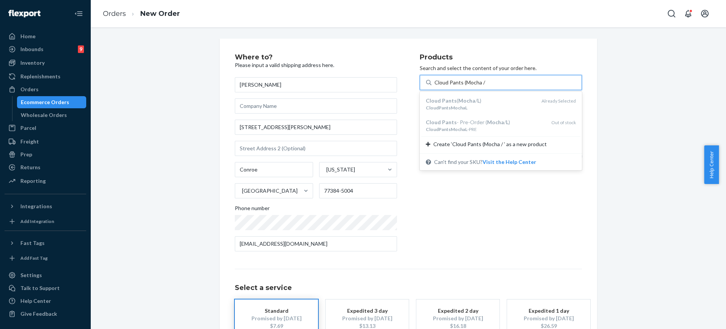
type input "Cloud Pants (Mocha / xl"
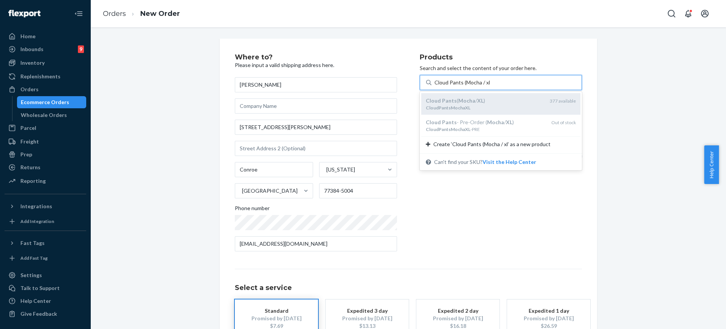
click at [492, 108] on div "CloudPantsMochaXL" at bounding box center [485, 107] width 118 height 6
click at [490, 86] on input "Cloud Pants (Mocha / xl" at bounding box center [462, 83] width 55 height 8
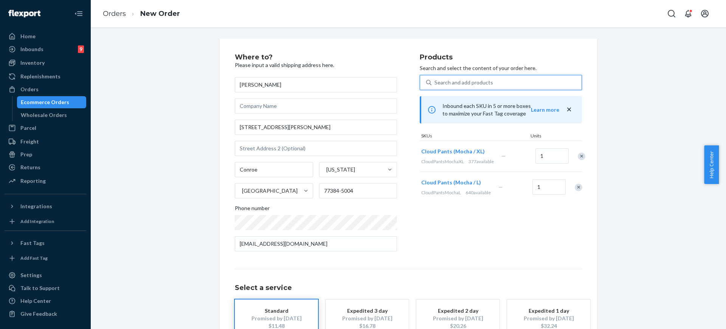
click at [578, 197] on div at bounding box center [574, 187] width 19 height 20
drag, startPoint x: 578, startPoint y: 197, endPoint x: 572, endPoint y: 195, distance: 5.8
click at [572, 195] on div at bounding box center [574, 187] width 19 height 20
click at [575, 191] on div "Remove Item" at bounding box center [579, 187] width 8 height 8
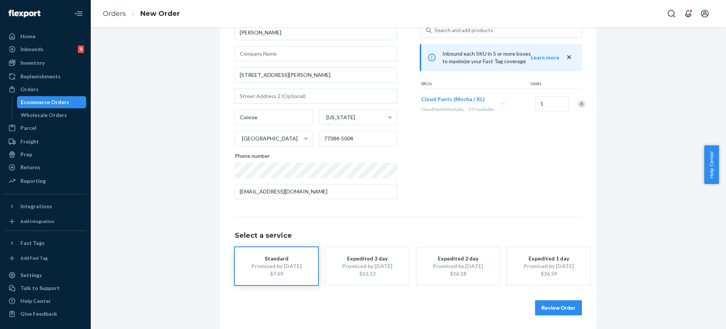
scroll to position [54, 0]
click at [557, 296] on div "Review Order" at bounding box center [408, 302] width 347 height 23
click at [557, 304] on button "Review Order" at bounding box center [558, 306] width 47 height 15
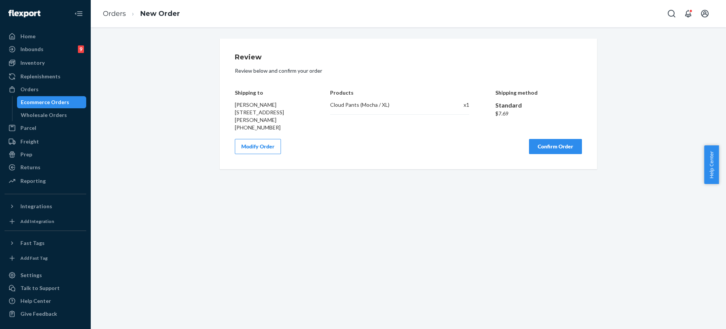
scroll to position [0, 0]
click at [549, 151] on button "Confirm Order" at bounding box center [555, 146] width 53 height 15
